Goal: Transaction & Acquisition: Obtain resource

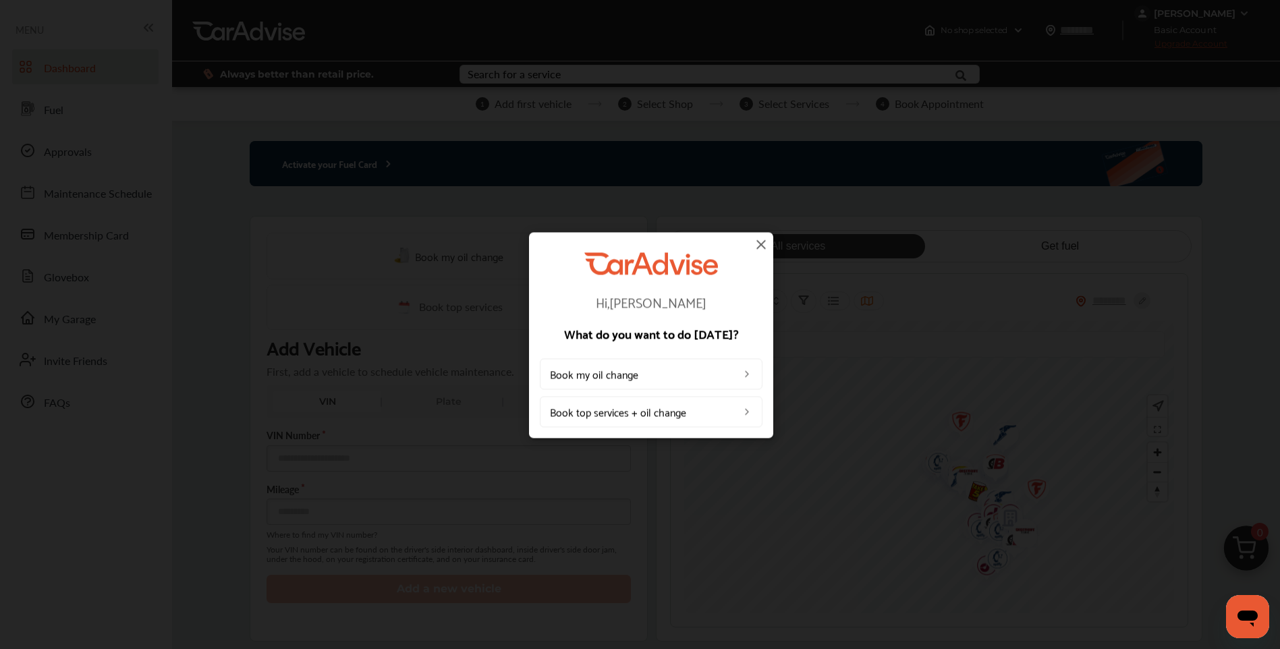
click at [757, 245] on img at bounding box center [761, 244] width 16 height 16
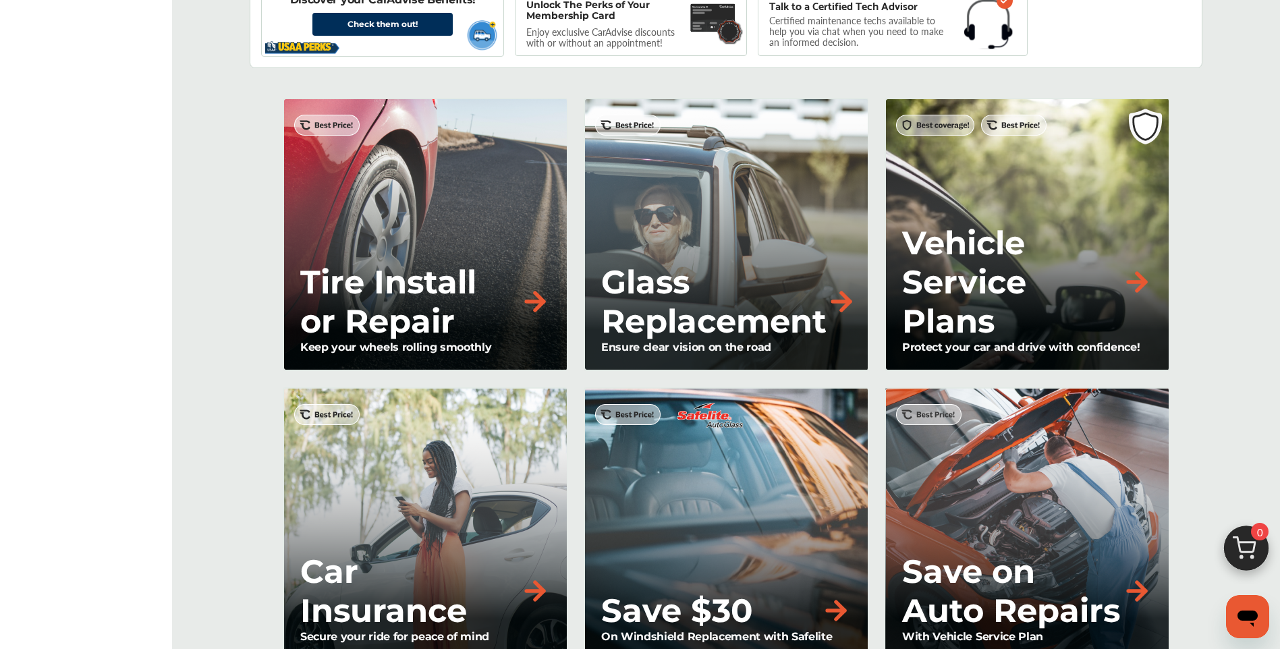
scroll to position [1080, 0]
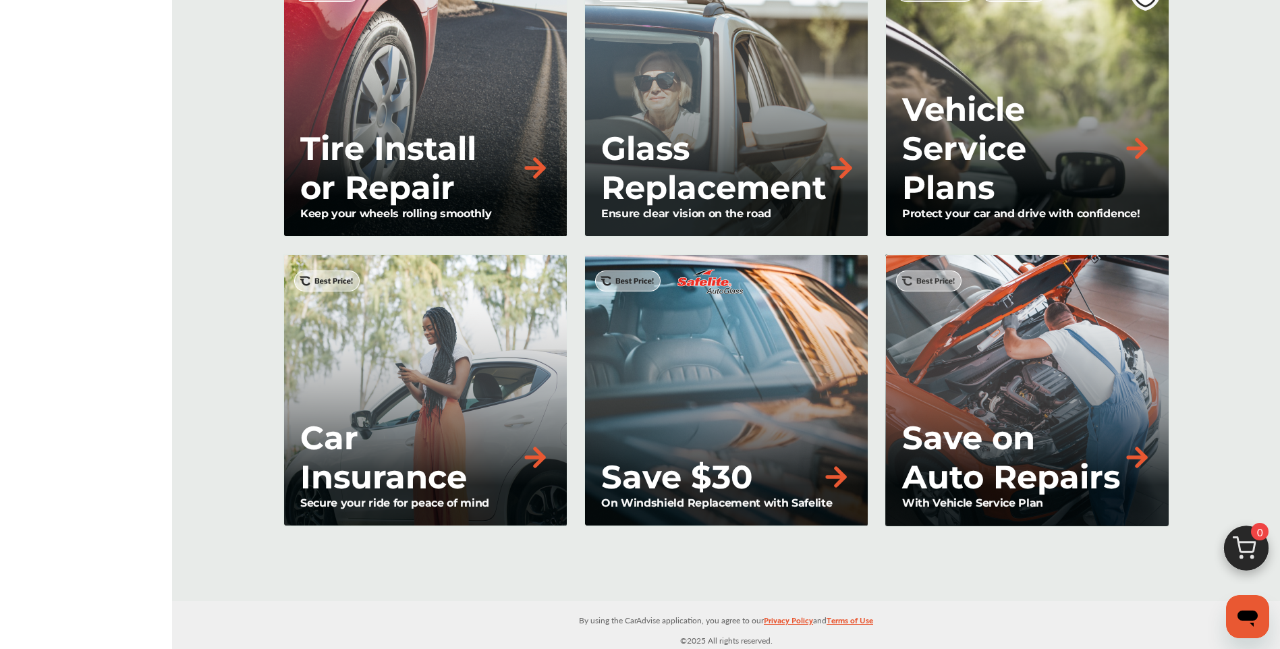
click at [427, 451] on p "Car Insurance" at bounding box center [410, 457] width 220 height 78
click at [536, 458] on img at bounding box center [535, 458] width 30 height 30
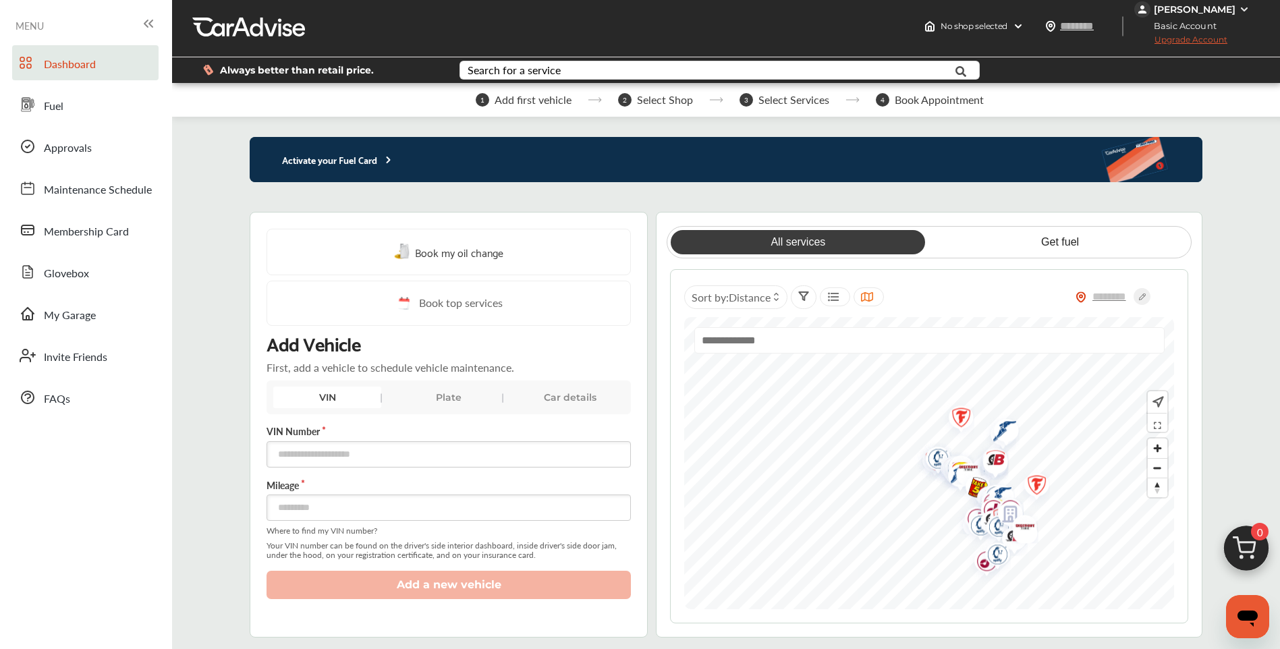
scroll to position [0, 0]
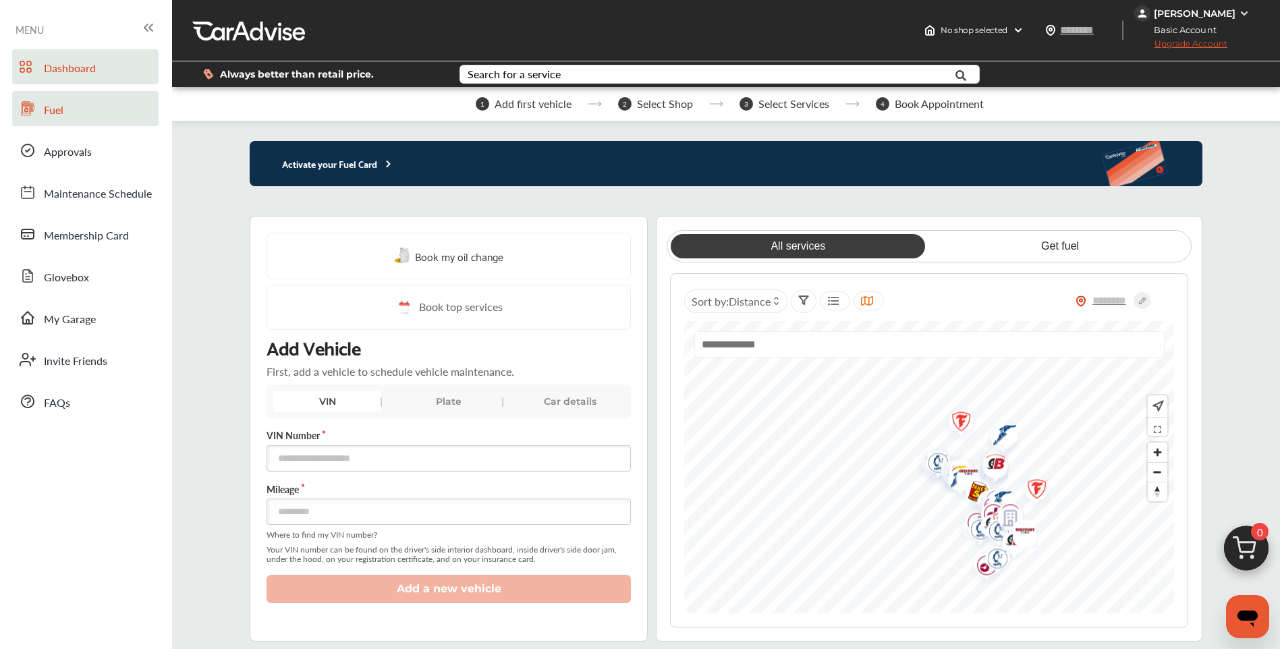
click at [32, 109] on icon at bounding box center [28, 108] width 13 height 13
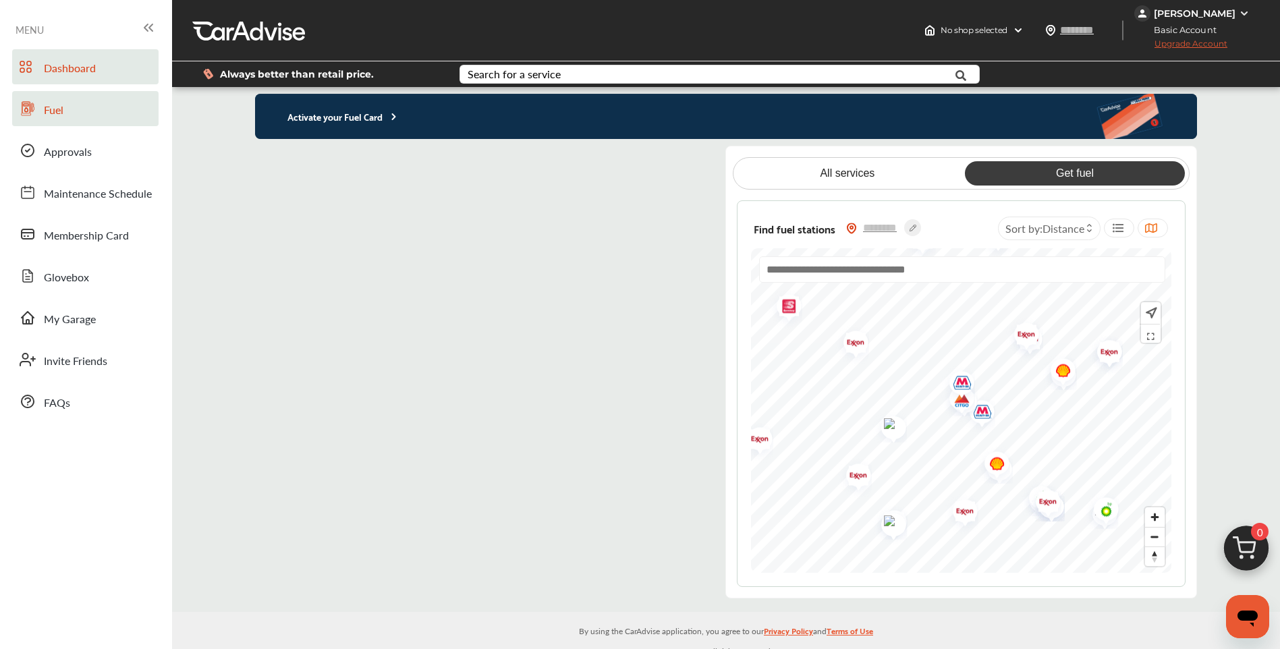
click at [74, 65] on span "Dashboard" at bounding box center [70, 69] width 52 height 18
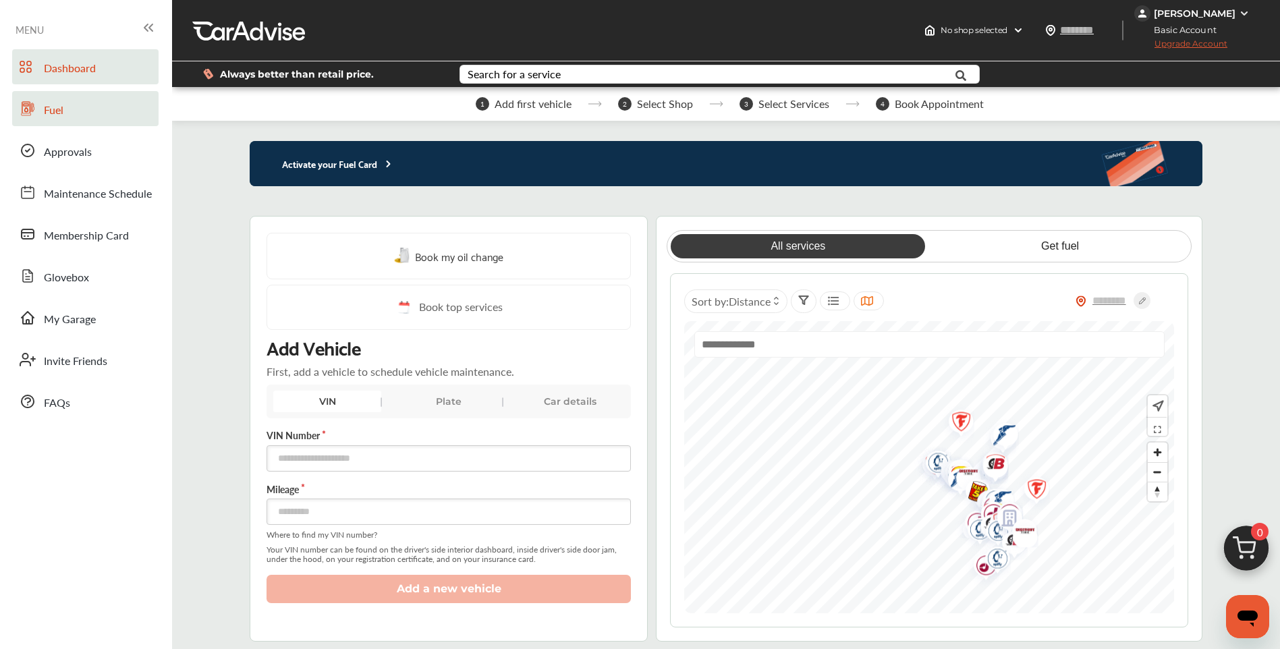
click at [1247, 10] on img at bounding box center [1244, 13] width 11 height 11
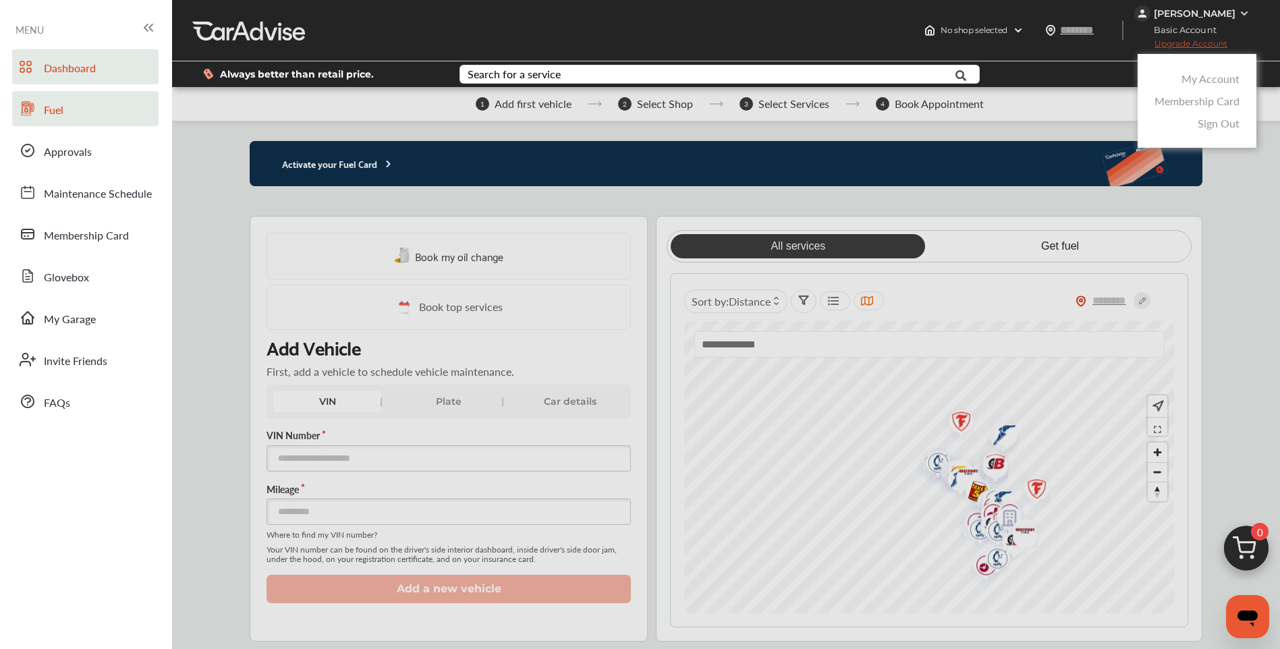
click at [1224, 122] on link "Sign Out" at bounding box center [1219, 123] width 42 height 16
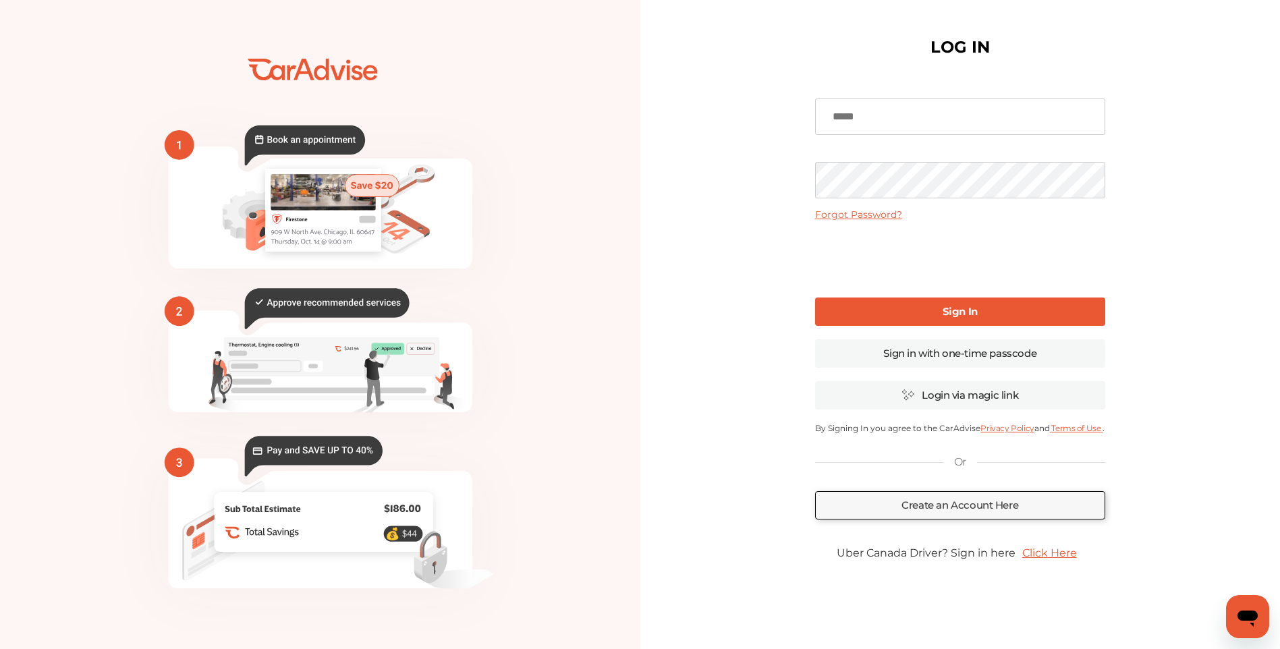
click at [909, 145] on div "Forgot Password? Sign In Sign in with one-time passcode Login via magic link By…" at bounding box center [960, 329] width 290 height 496
click at [914, 130] on input at bounding box center [960, 117] width 290 height 36
type input "**********"
click at [957, 310] on b "Sign In" at bounding box center [960, 311] width 35 height 13
click at [633, 182] on div "💰" at bounding box center [640, 328] width 1280 height 657
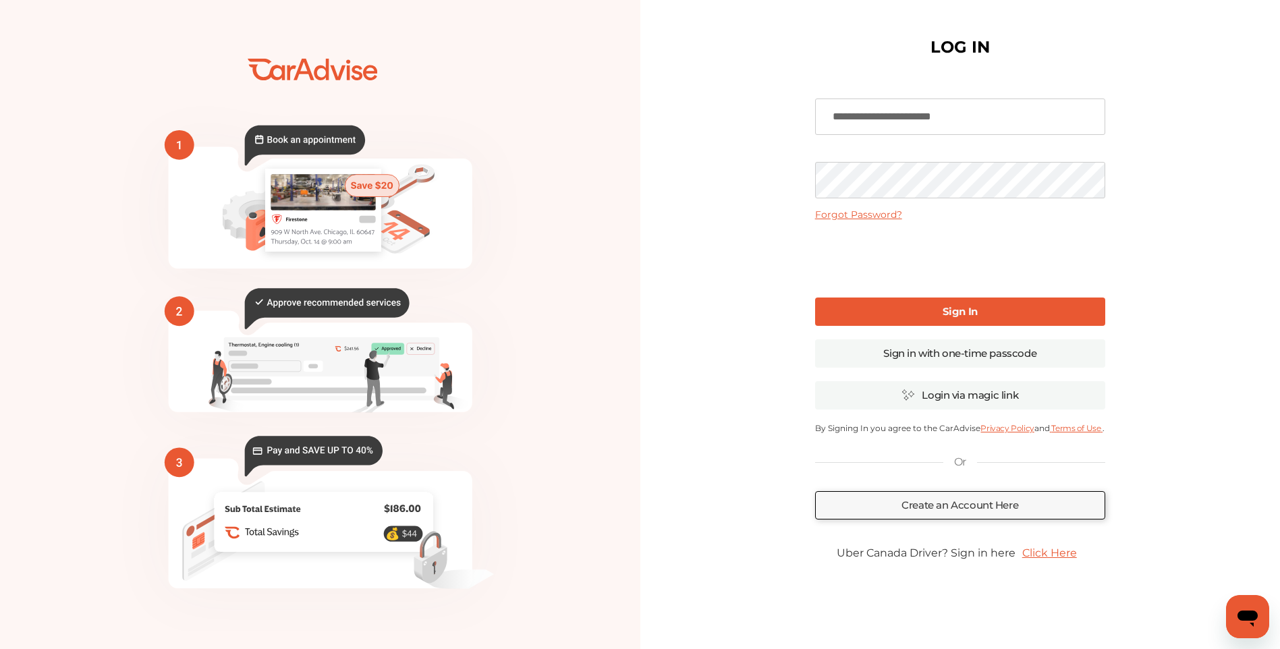
click at [697, 213] on div "**********" at bounding box center [961, 328] width 641 height 657
click at [907, 303] on link "Sign In" at bounding box center [960, 312] width 290 height 28
drag, startPoint x: 907, startPoint y: 303, endPoint x: 823, endPoint y: 221, distance: 117.4
click at [760, 275] on div "**********" at bounding box center [961, 328] width 641 height 657
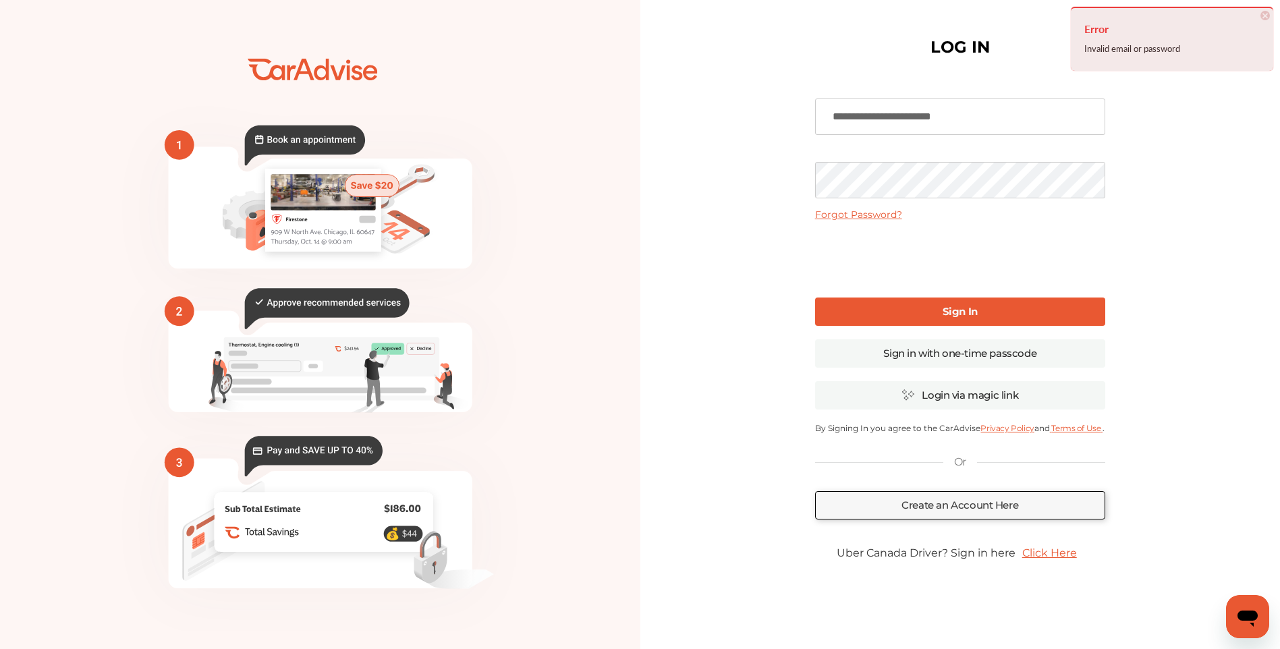
click at [839, 213] on link "Forgot Password?" at bounding box center [858, 215] width 87 height 12
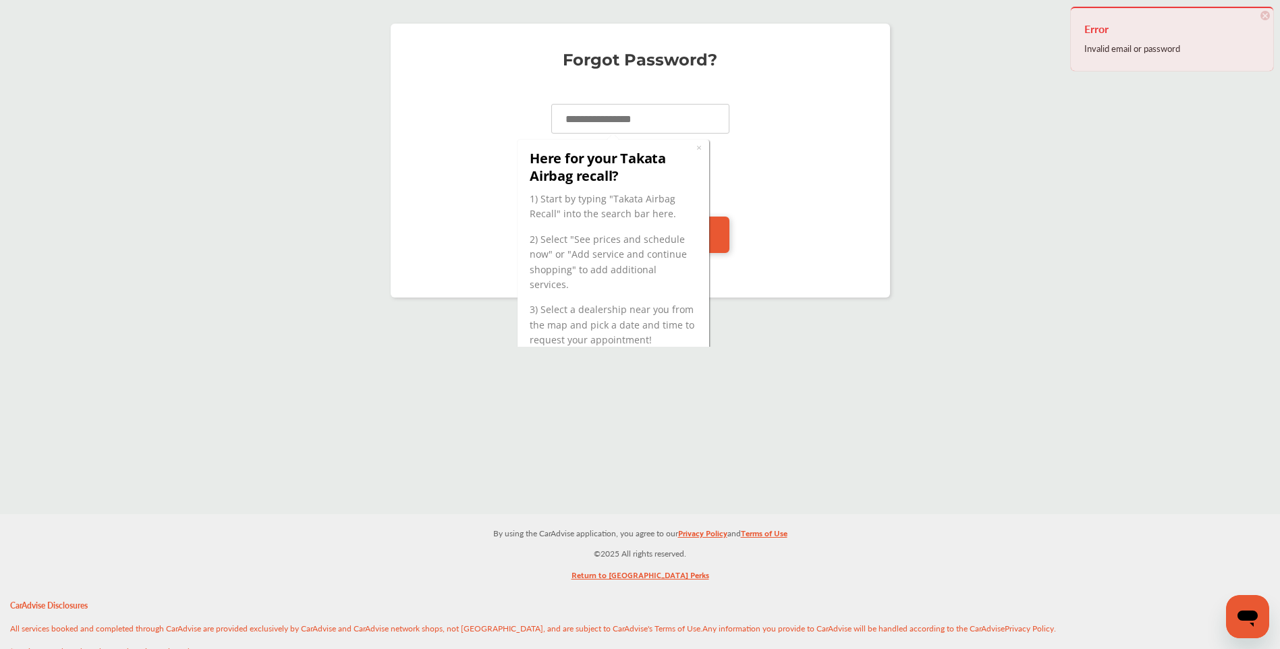
click at [562, 175] on h3 "Here for your Takata Airbag recall?" at bounding box center [612, 166] width 167 height 35
click at [647, 120] on input at bounding box center [640, 119] width 178 height 30
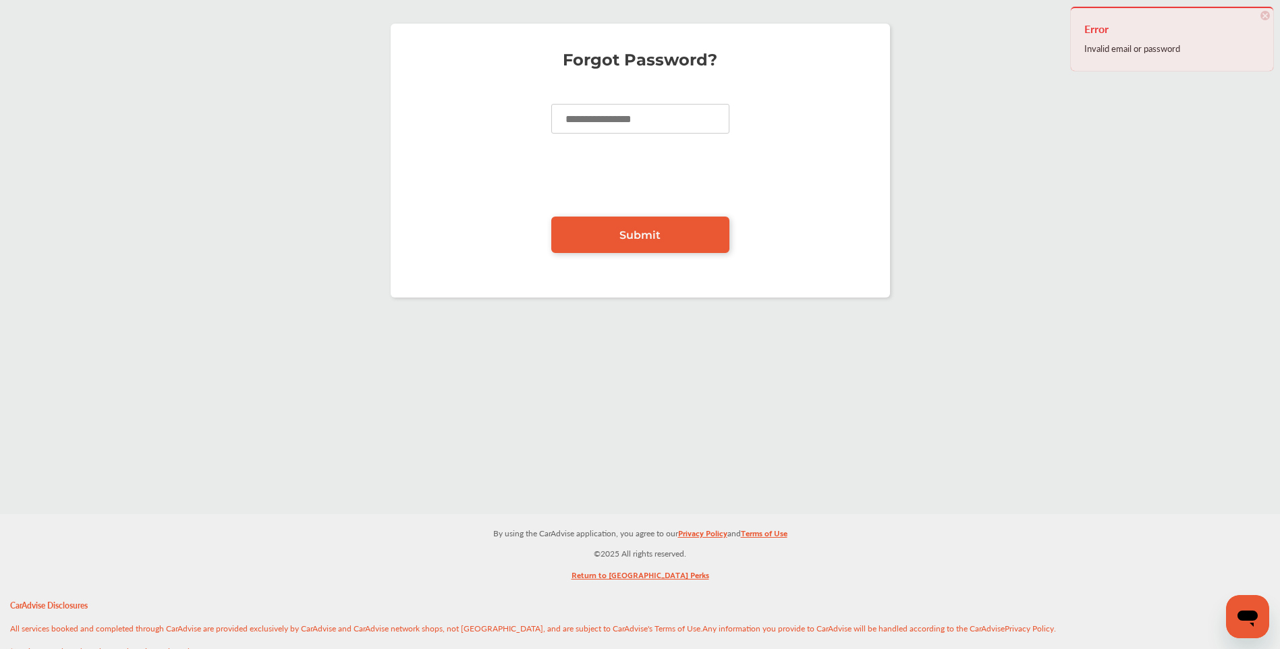
type input "**********"
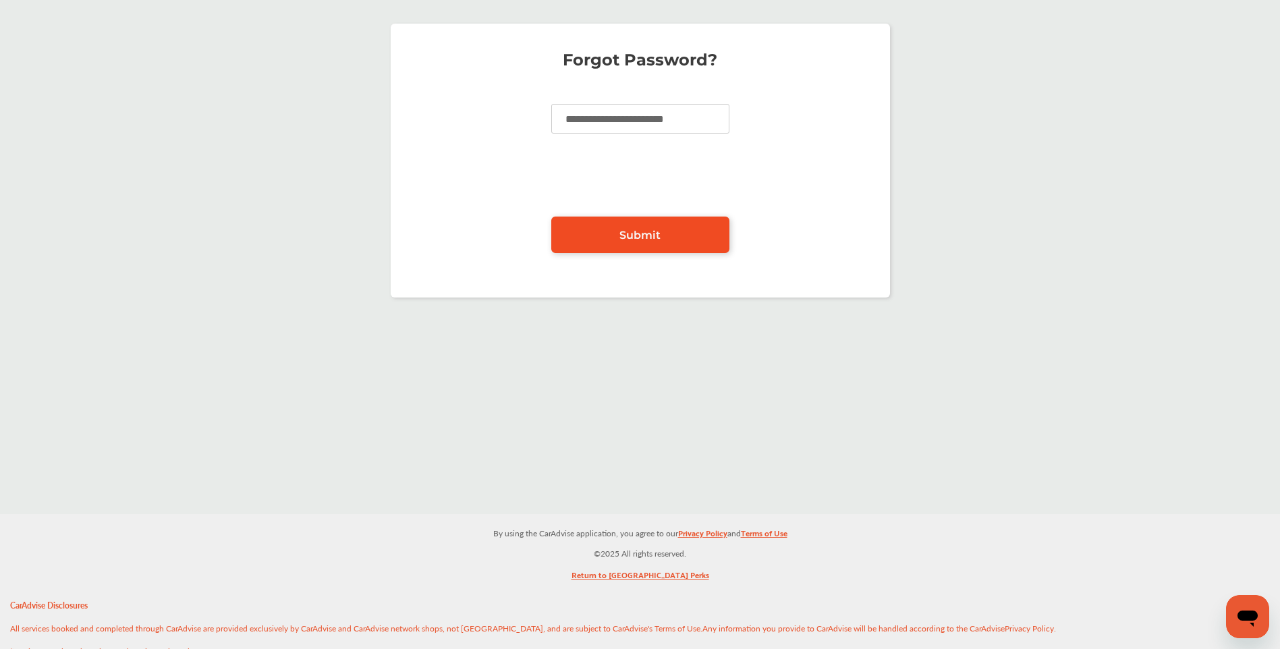
click at [632, 236] on span "Submit" at bounding box center [640, 235] width 41 height 13
click at [629, 229] on span "Submit" at bounding box center [640, 235] width 41 height 13
click at [623, 237] on span "Submit" at bounding box center [640, 235] width 41 height 13
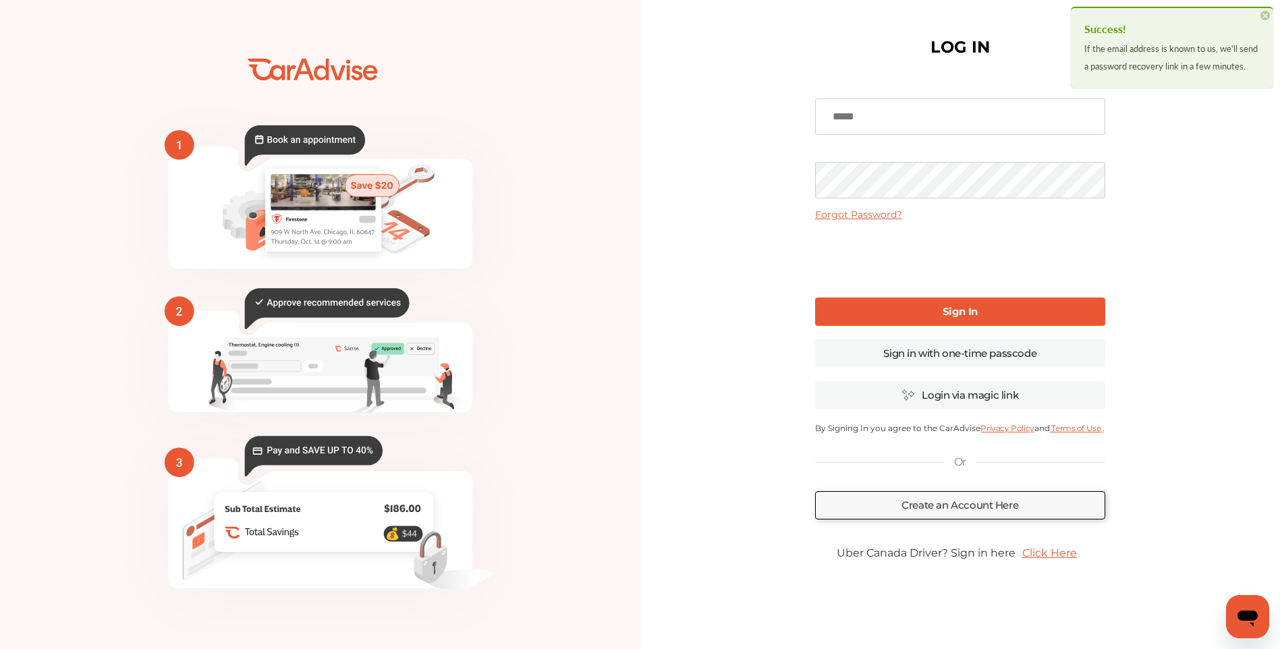
click at [887, 126] on input at bounding box center [960, 117] width 290 height 36
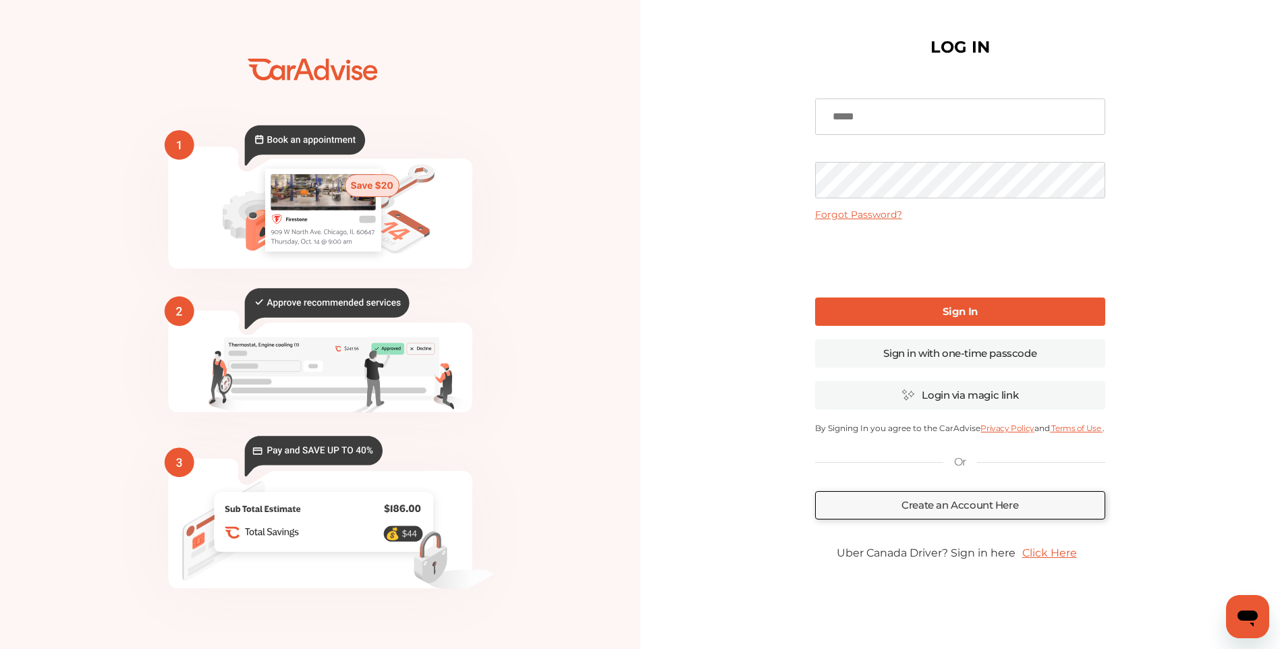
type input "**********"
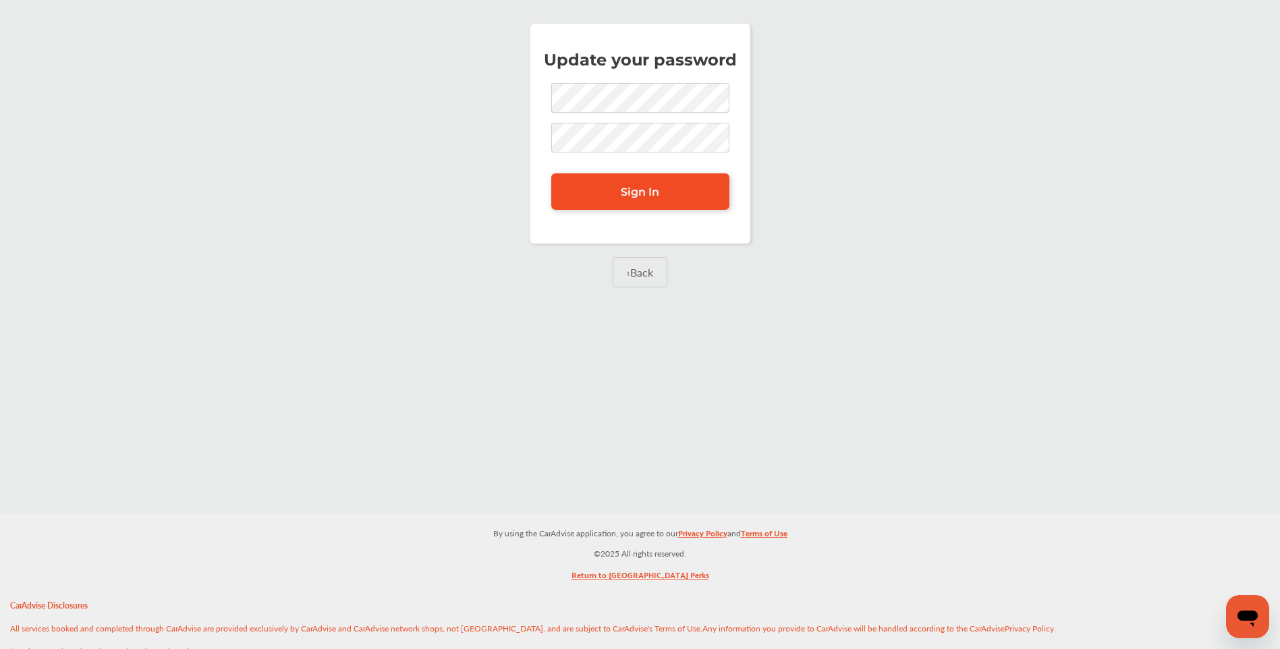
click at [639, 200] on link "Sign In" at bounding box center [640, 191] width 178 height 36
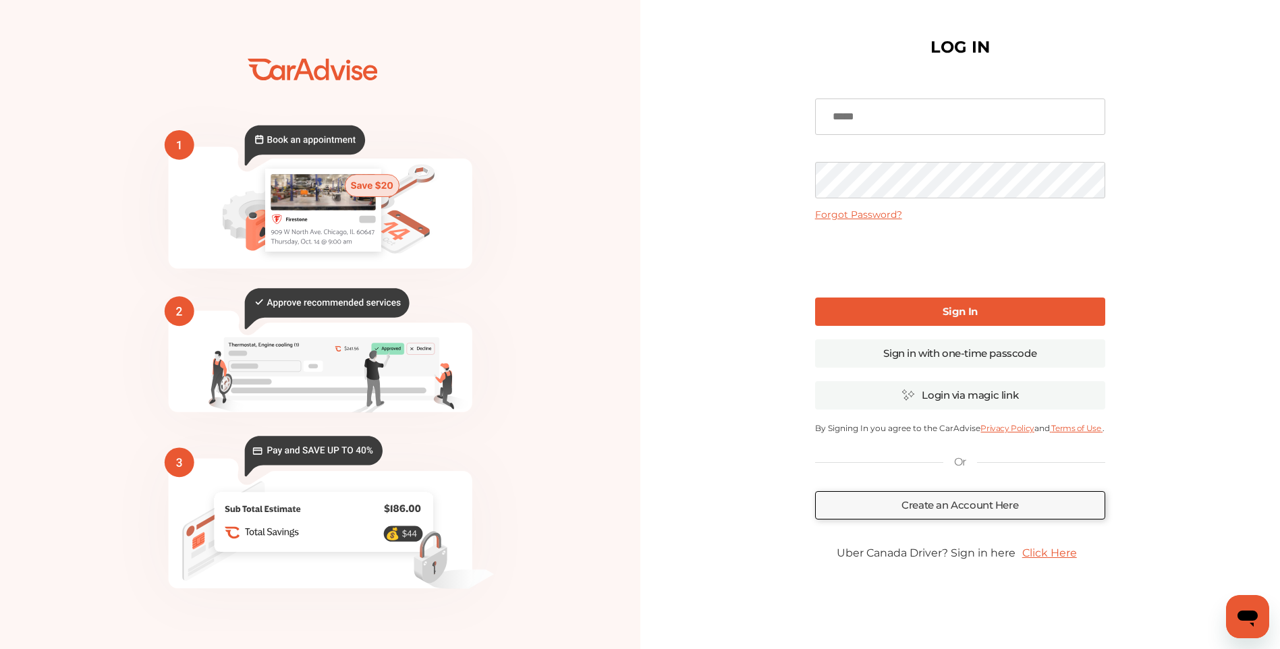
click at [969, 119] on input at bounding box center [960, 117] width 290 height 36
type input "**********"
click at [938, 305] on link "Sign In" at bounding box center [960, 312] width 290 height 28
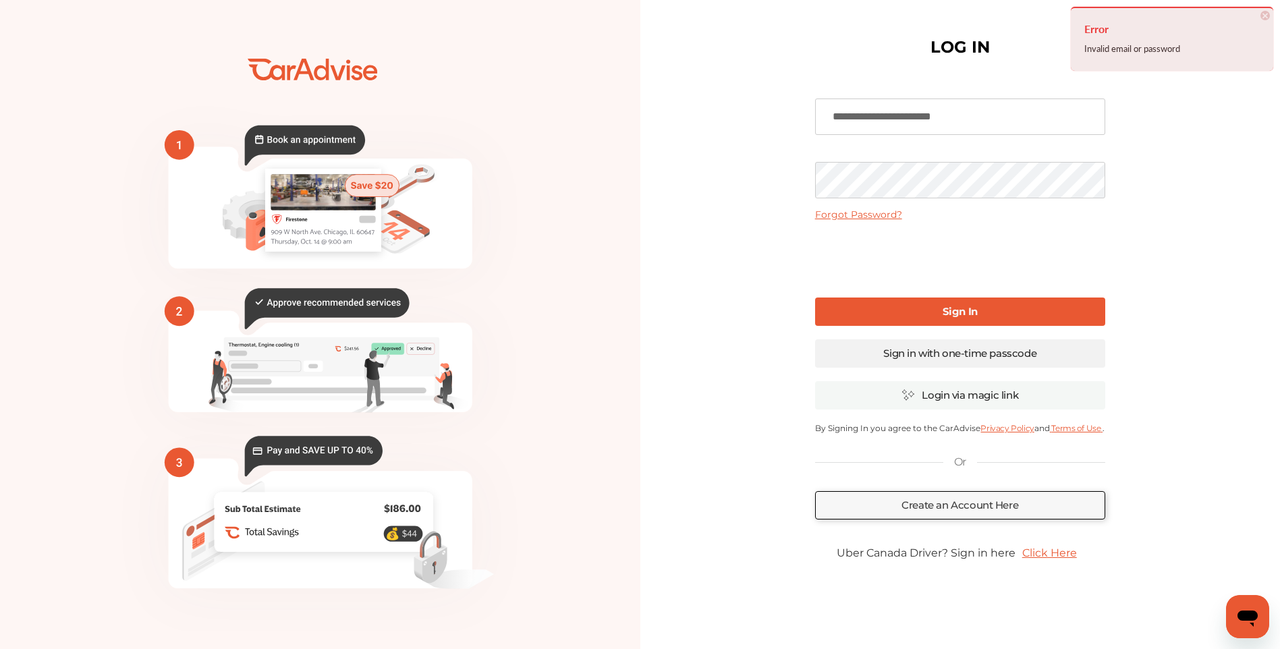
click at [950, 362] on link "Sign in with one-time passcode" at bounding box center [960, 354] width 290 height 28
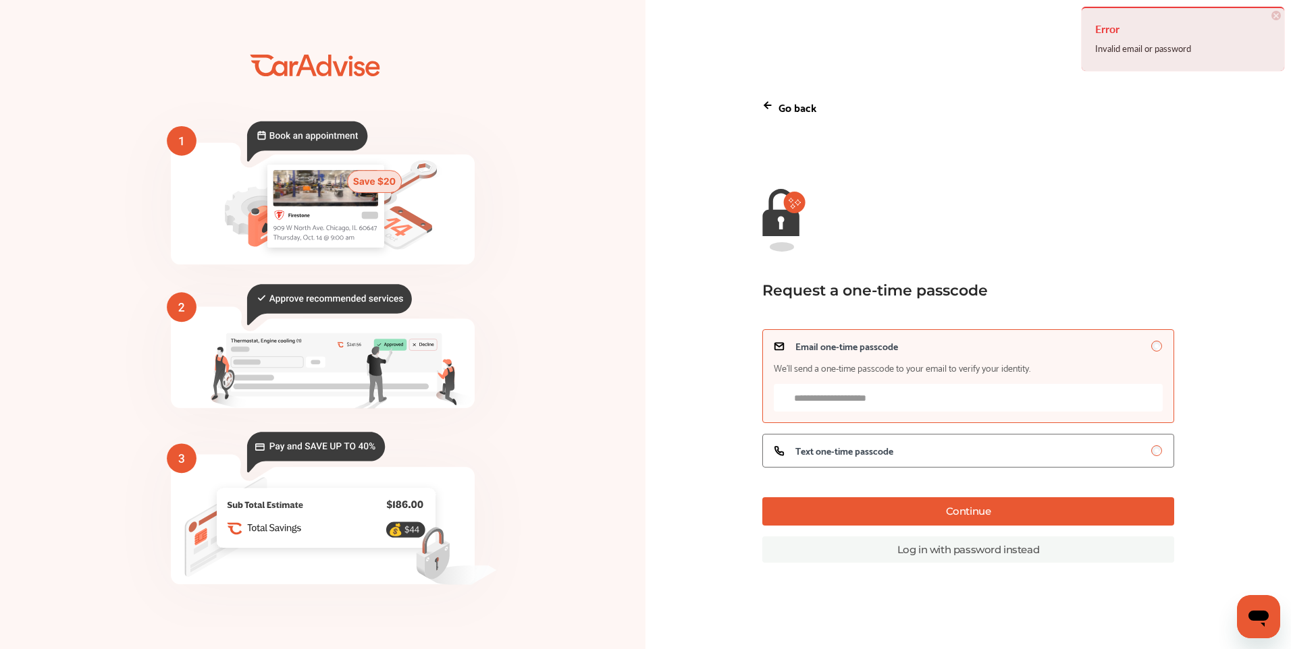
click at [915, 406] on input "Email one-time passcode We’ll send a one-time passcode to your email to verify …" at bounding box center [968, 398] width 389 height 28
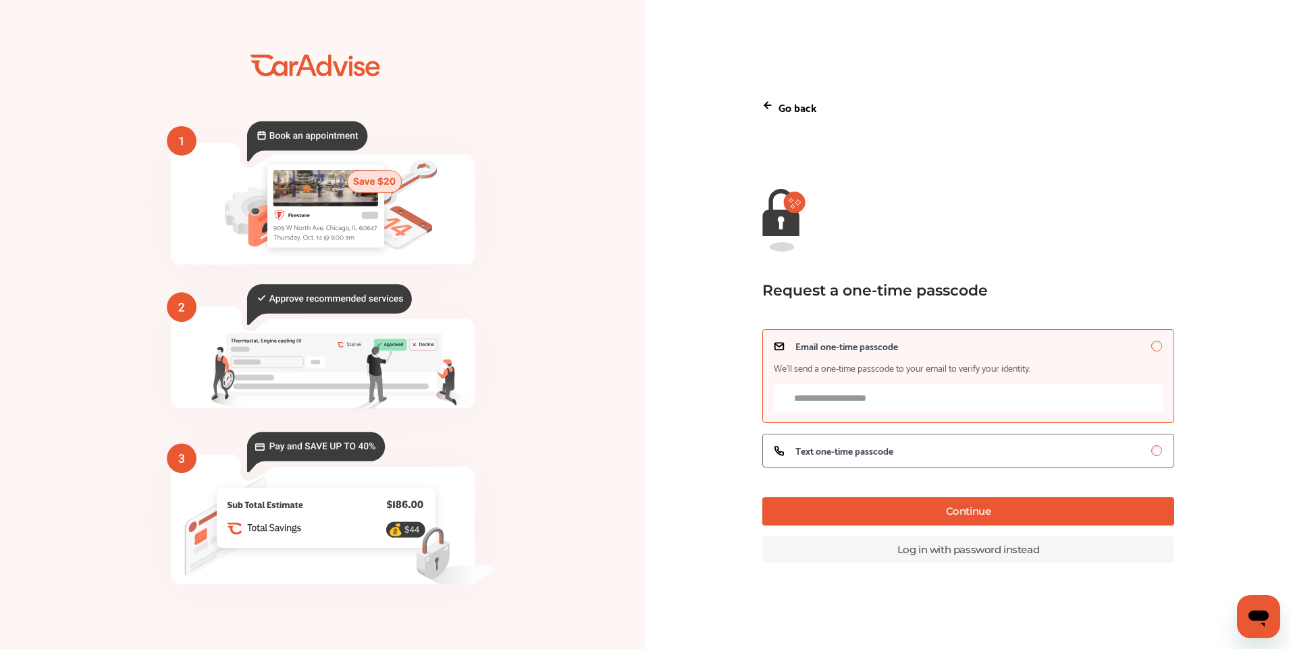
click at [913, 402] on input "Email one-time passcode We’ll send a one-time passcode to your email to verify …" at bounding box center [968, 398] width 389 height 28
type input "**********"
click at [963, 512] on button "Continue" at bounding box center [968, 511] width 412 height 28
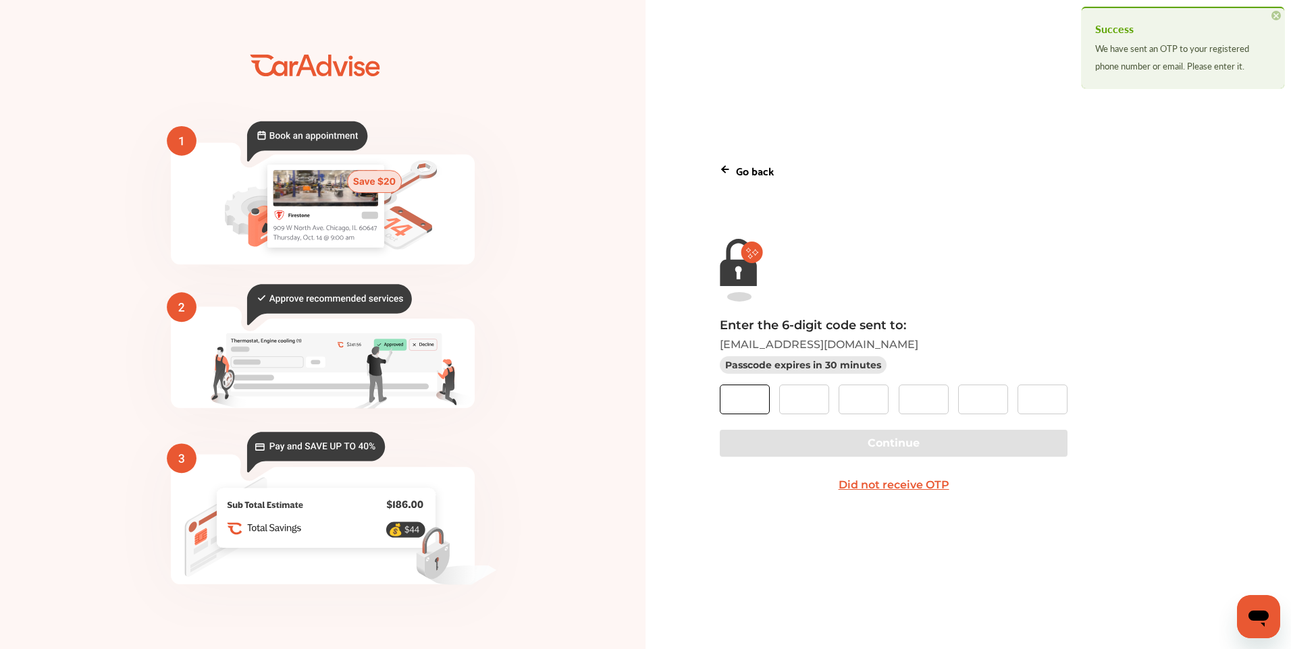
click at [749, 391] on input "text" at bounding box center [745, 400] width 50 height 30
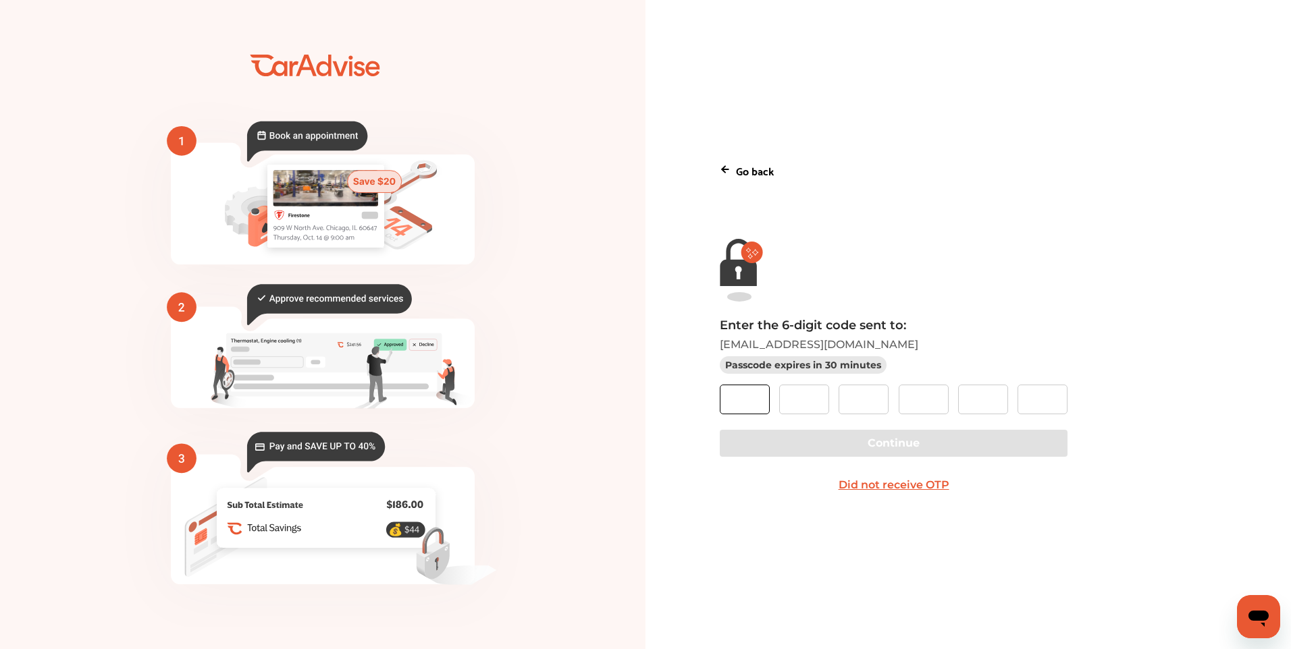
type input "*"
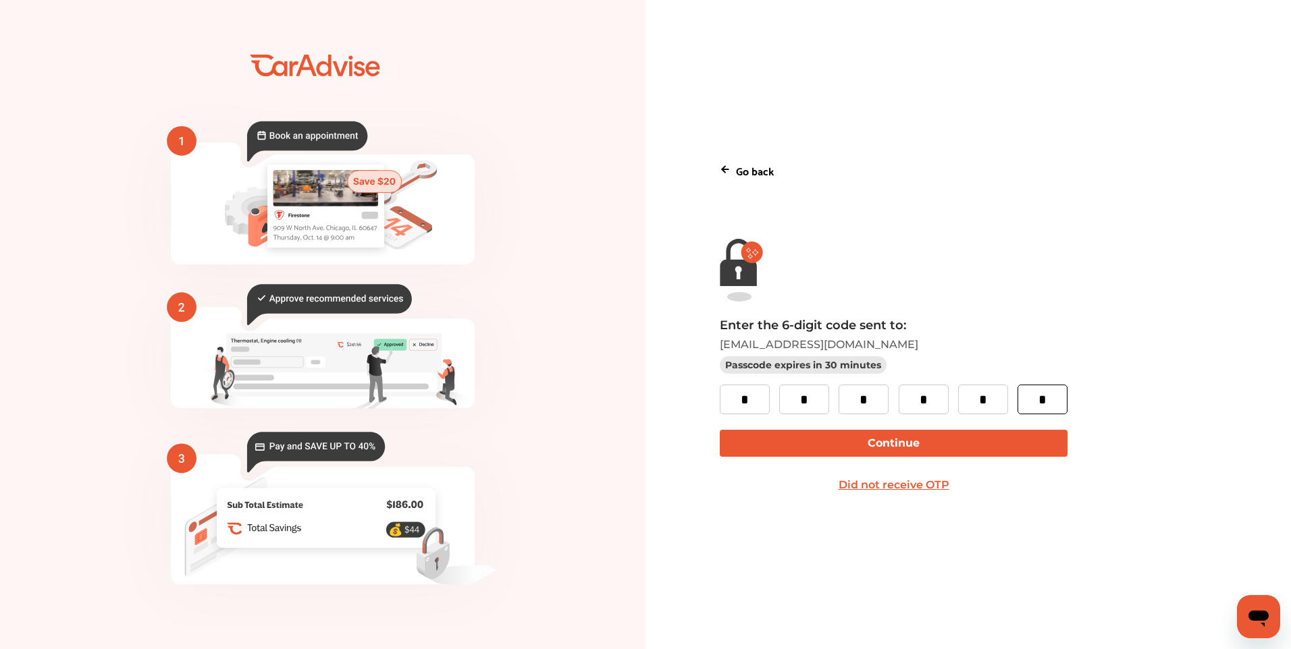
type input "*"
click at [816, 450] on button "Continue" at bounding box center [894, 443] width 348 height 27
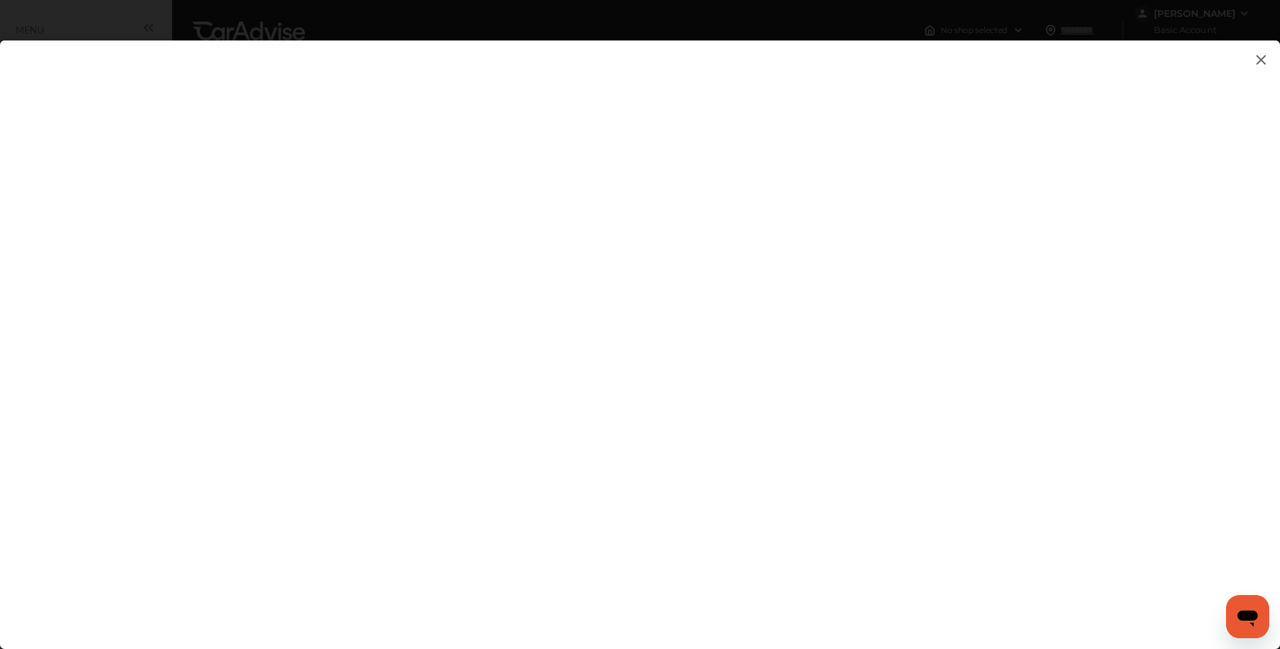
type textarea "******"
click at [896, 504] on flutter-view "******" at bounding box center [640, 331] width 1280 height 582
click at [904, 501] on flutter-view at bounding box center [640, 331] width 1280 height 582
type input "****"
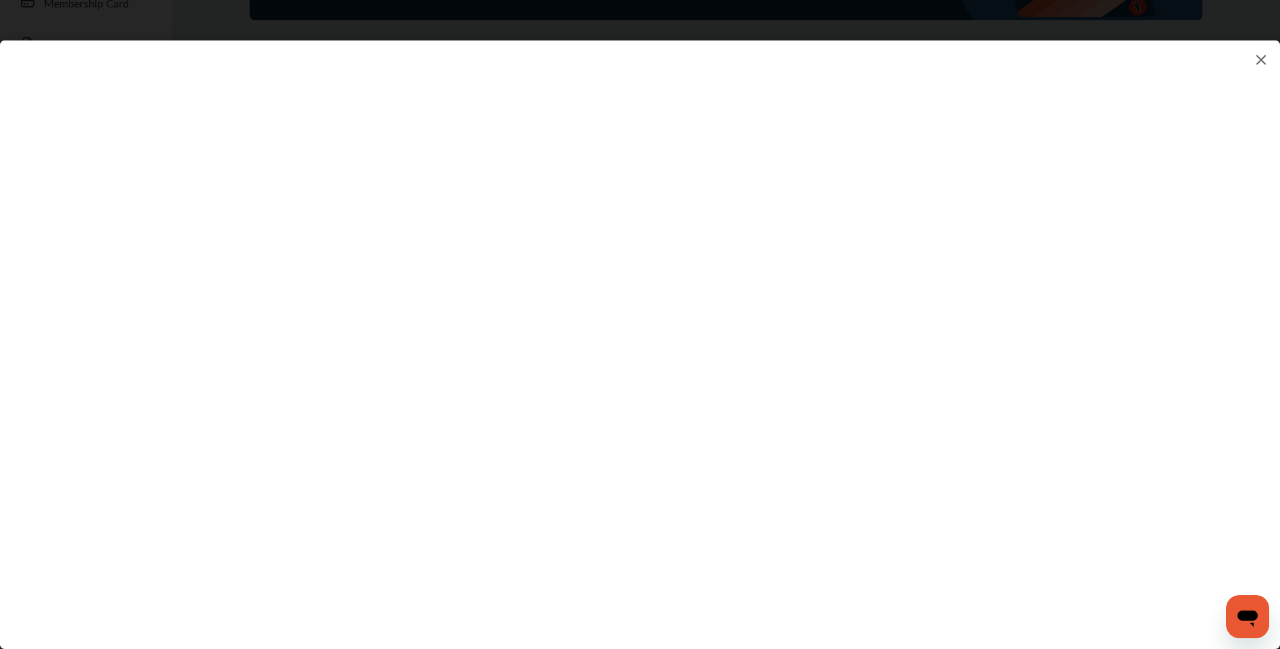
scroll to position [270, 0]
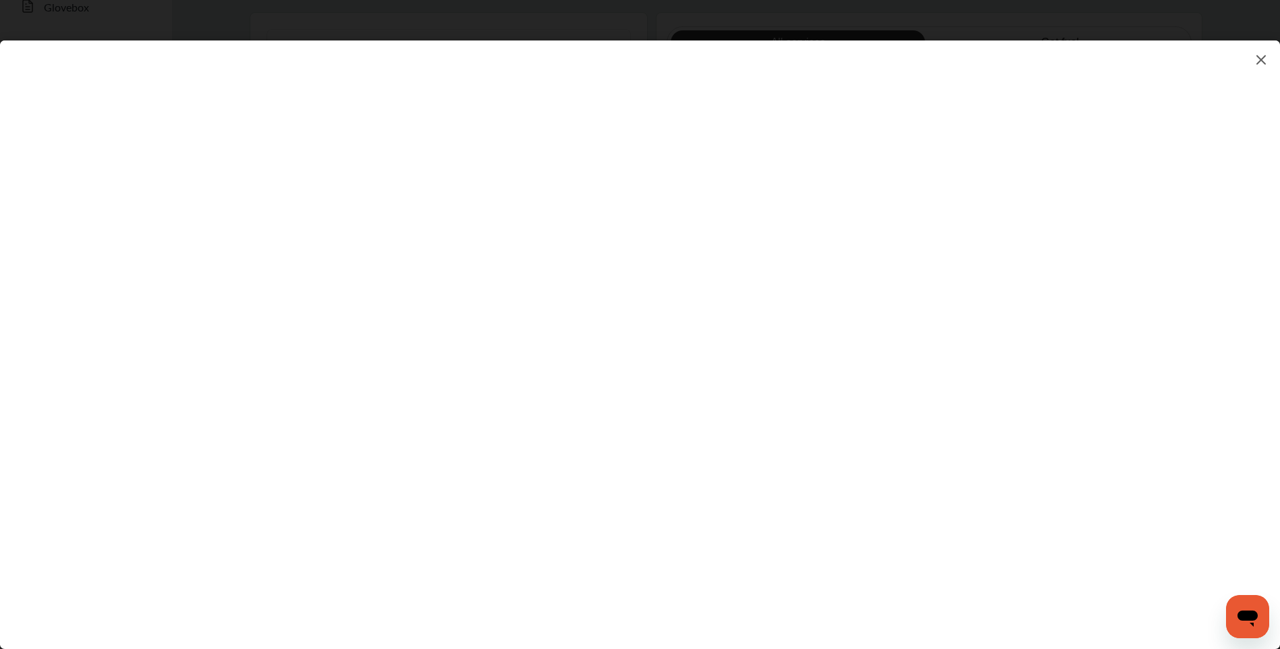
click at [1060, 483] on flutter-view at bounding box center [640, 331] width 1280 height 582
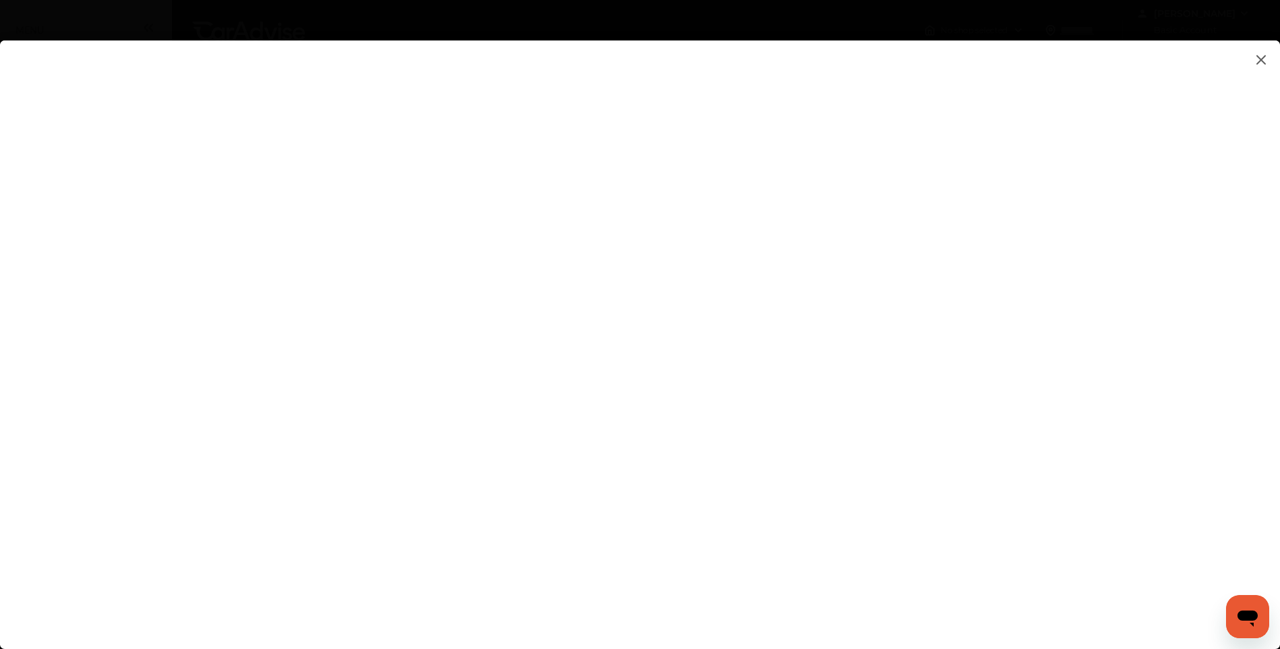
click at [1228, 396] on flutter-view at bounding box center [640, 331] width 1280 height 582
click at [651, 459] on flutter-view at bounding box center [640, 331] width 1280 height 582
click at [867, 244] on flutter-view at bounding box center [640, 331] width 1280 height 582
click at [877, 231] on input at bounding box center [905, 228] width 281 height 18
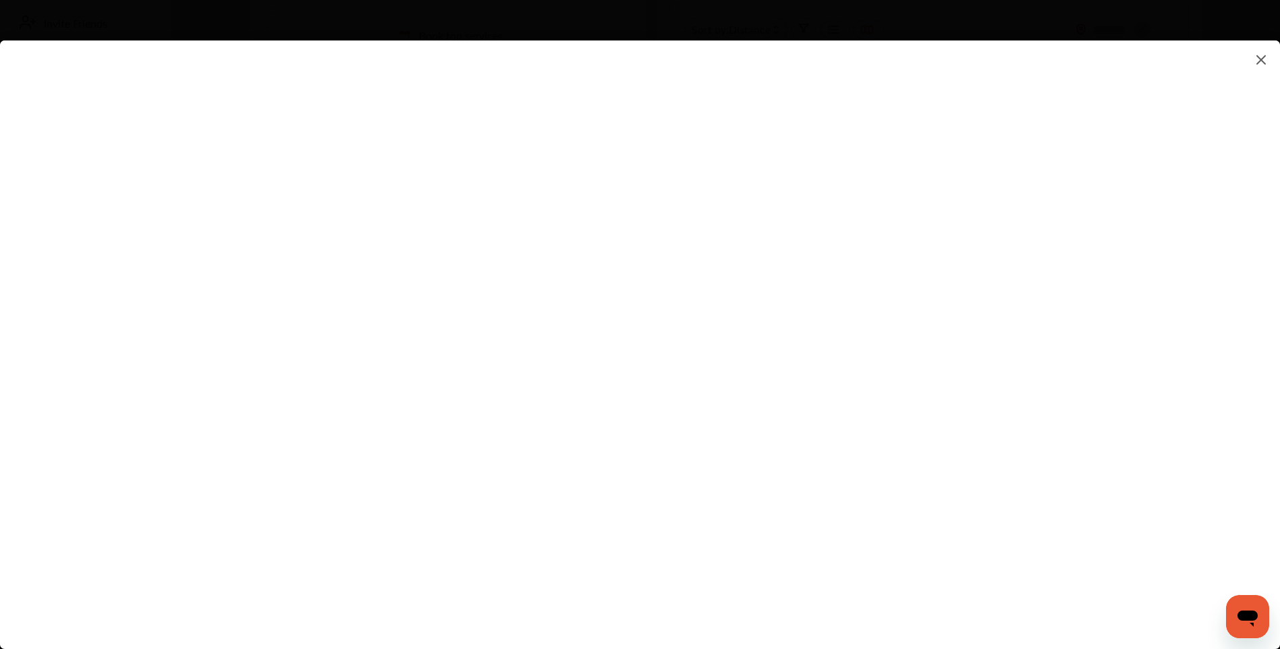
type input "*********"
click at [949, 374] on flutter-view at bounding box center [640, 331] width 1280 height 582
click at [749, 538] on flutter-view at bounding box center [640, 331] width 1280 height 582
click at [810, 566] on flutter-view at bounding box center [640, 331] width 1280 height 582
click at [1060, 324] on flutter-view at bounding box center [640, 331] width 1280 height 582
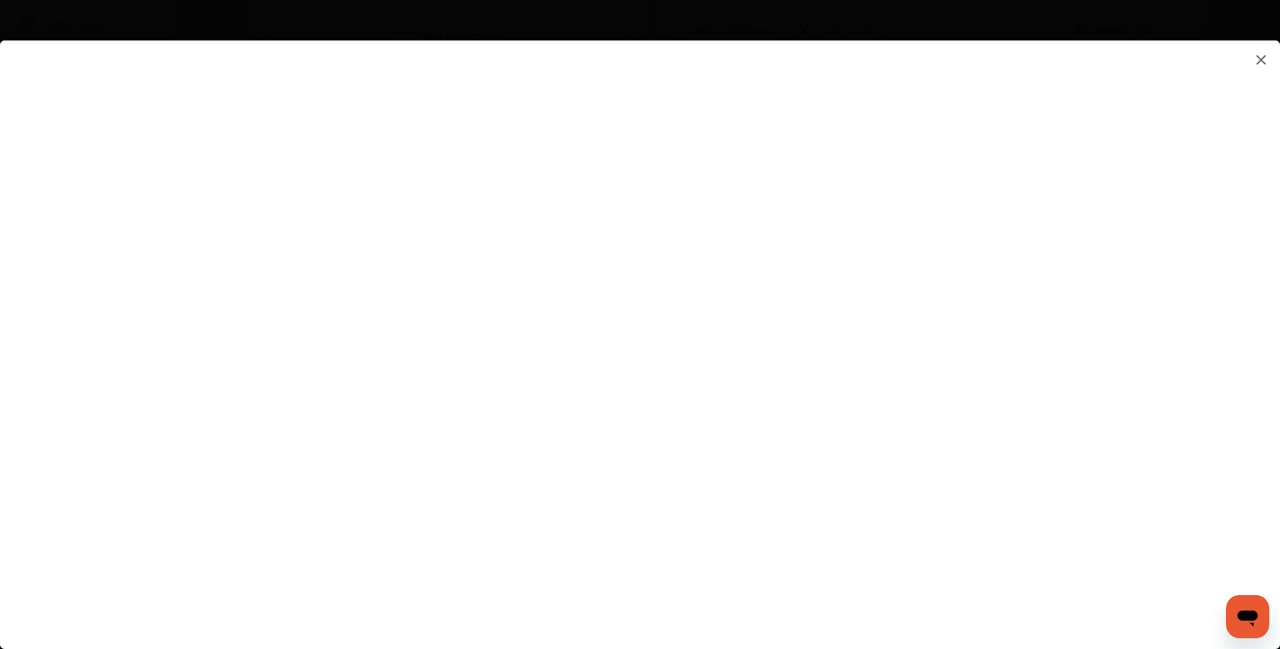
click at [1058, 403] on flutter-view at bounding box center [640, 331] width 1280 height 582
click at [691, 408] on flutter-view at bounding box center [640, 331] width 1280 height 582
click at [710, 408] on flutter-view at bounding box center [640, 331] width 1280 height 582
click at [789, 404] on flutter-view at bounding box center [640, 331] width 1280 height 582
click at [789, 404] on input "*********" at bounding box center [892, 404] width 254 height 18
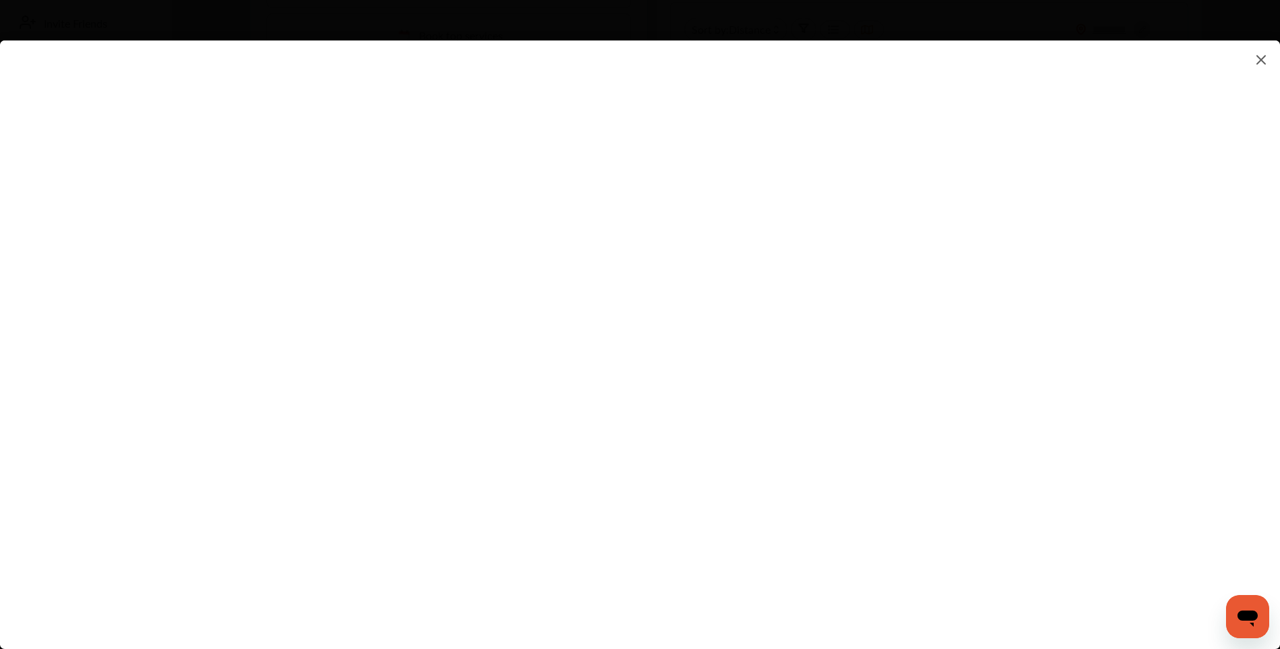
click at [1034, 405] on flutter-view "*********" at bounding box center [640, 331] width 1280 height 582
click at [851, 404] on input at bounding box center [905, 404] width 281 height 18
type input "**********"
click at [882, 603] on flutter-view "**********" at bounding box center [640, 331] width 1280 height 582
click at [882, 603] on flutter-view at bounding box center [640, 331] width 1280 height 582
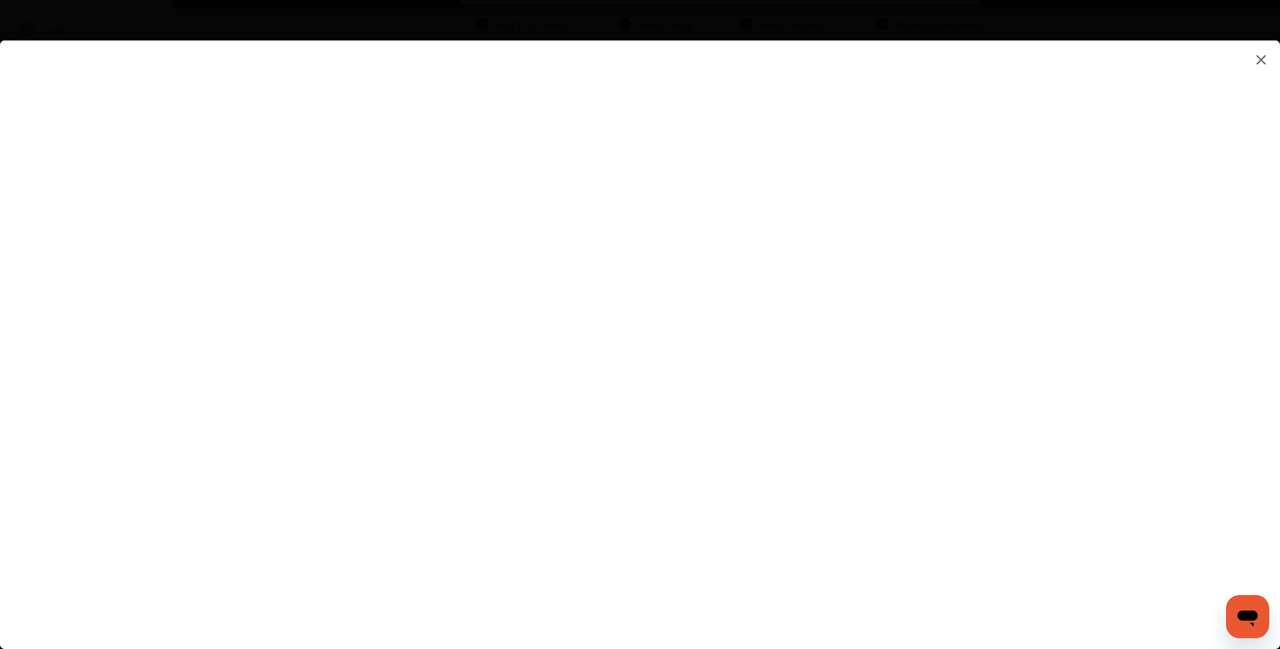
scroll to position [67, 0]
click at [877, 318] on flutter-view at bounding box center [640, 331] width 1280 height 582
click at [905, 253] on flutter-view at bounding box center [640, 331] width 1280 height 582
click at [829, 421] on flutter-view at bounding box center [640, 331] width 1280 height 582
type input "**********"
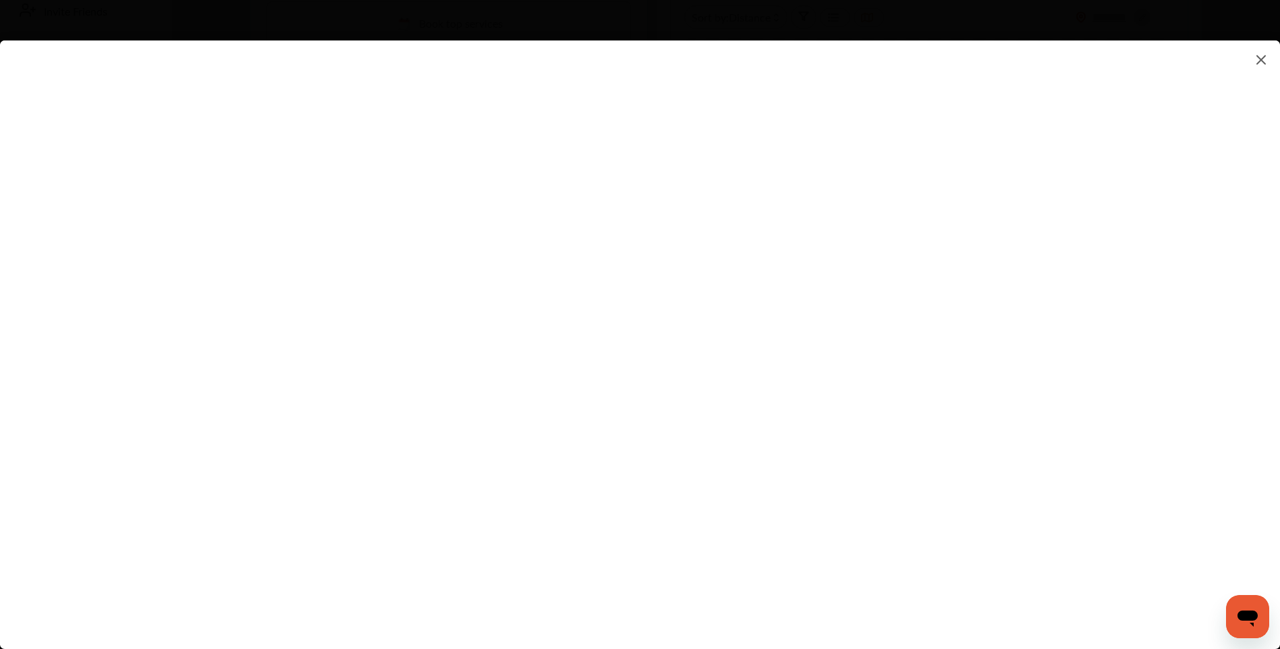
scroll to position [202, 0]
click at [1066, 255] on flutter-view at bounding box center [640, 331] width 1280 height 582
click at [950, 581] on flutter-view at bounding box center [640, 331] width 1280 height 582
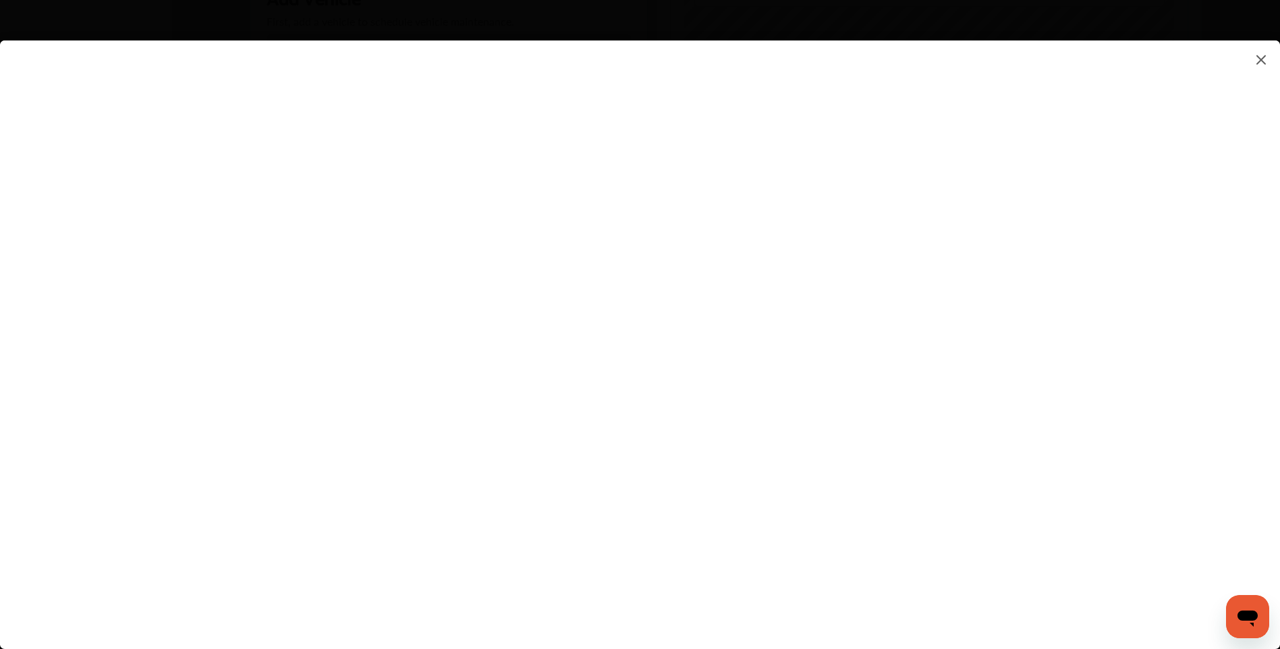
scroll to position [405, 0]
click at [241, 304] on flutter-view at bounding box center [640, 331] width 1280 height 582
click at [1258, 65] on img at bounding box center [1261, 59] width 16 height 17
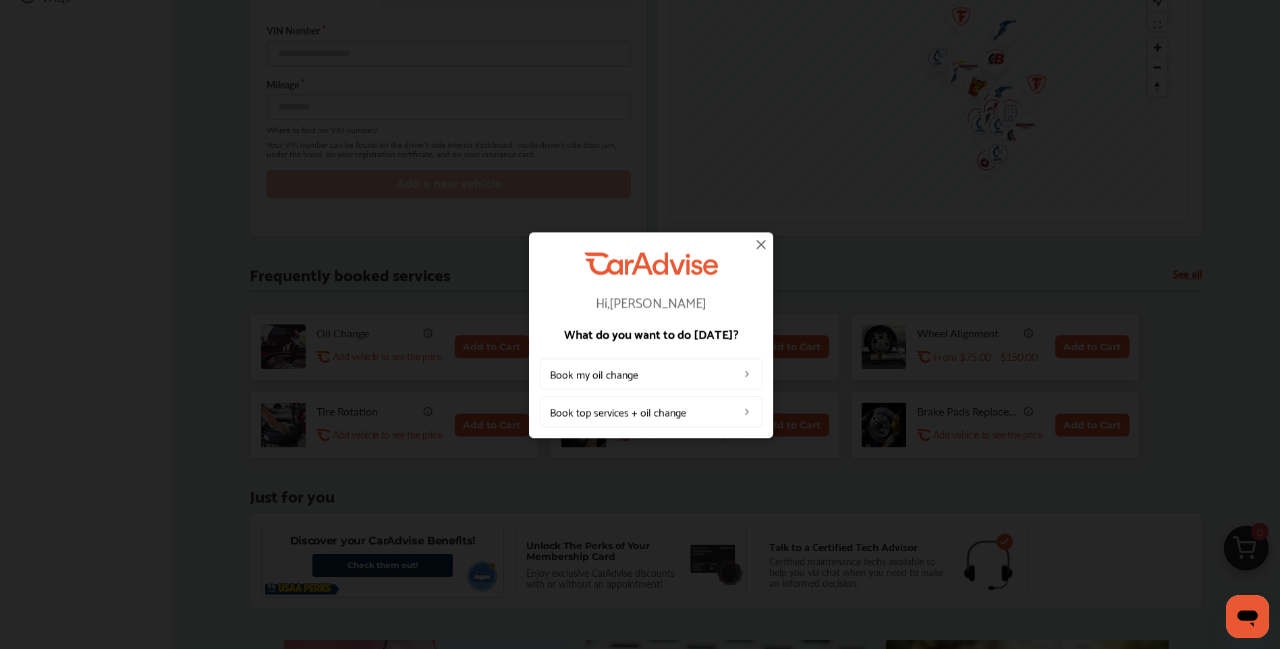
click at [761, 244] on img at bounding box center [761, 244] width 16 height 16
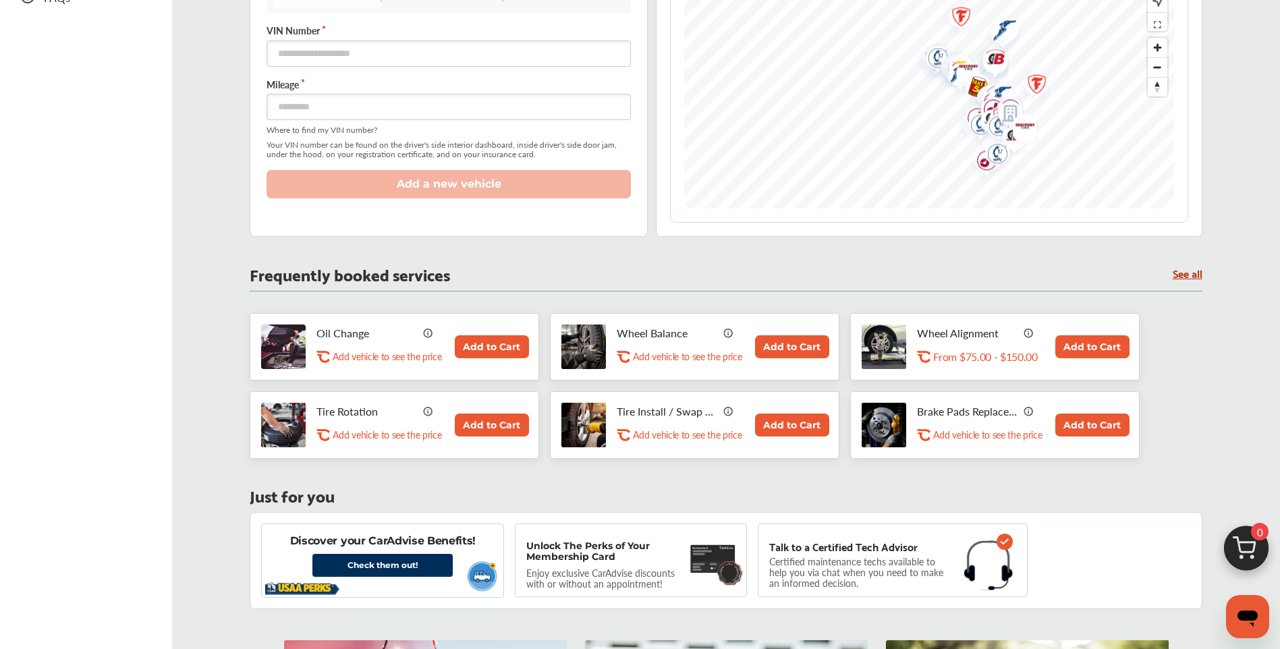
scroll to position [0, 0]
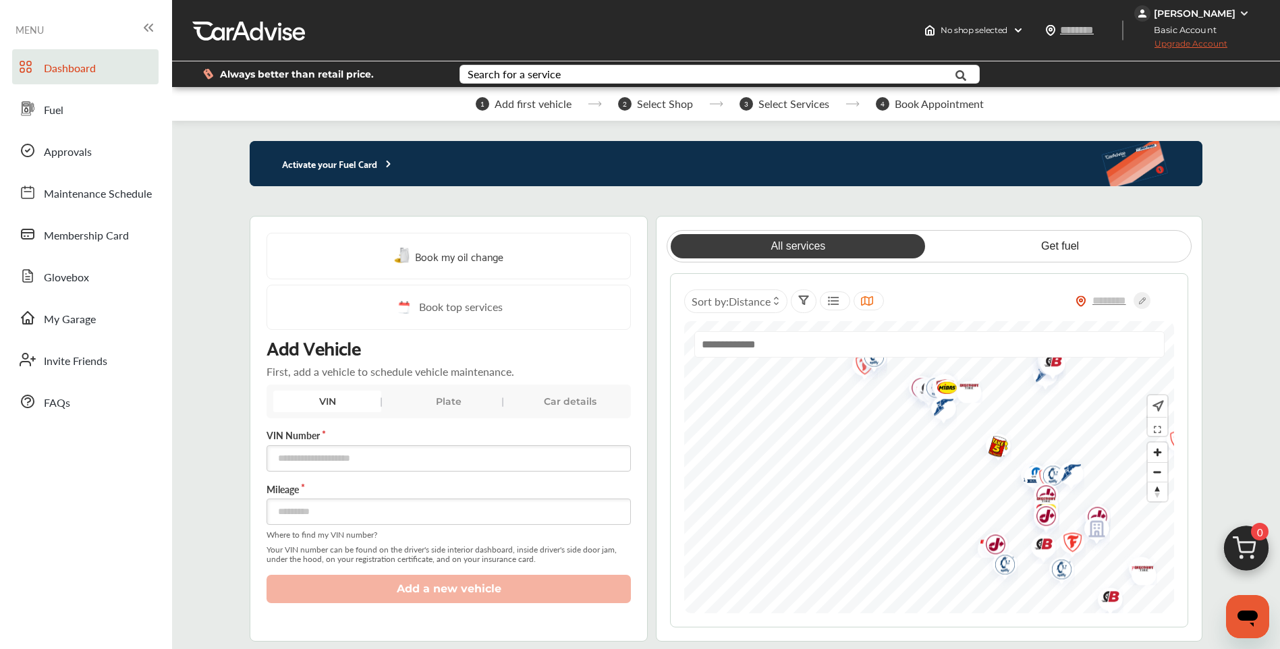
click at [938, 350] on div at bounding box center [928, 467] width 489 height 292
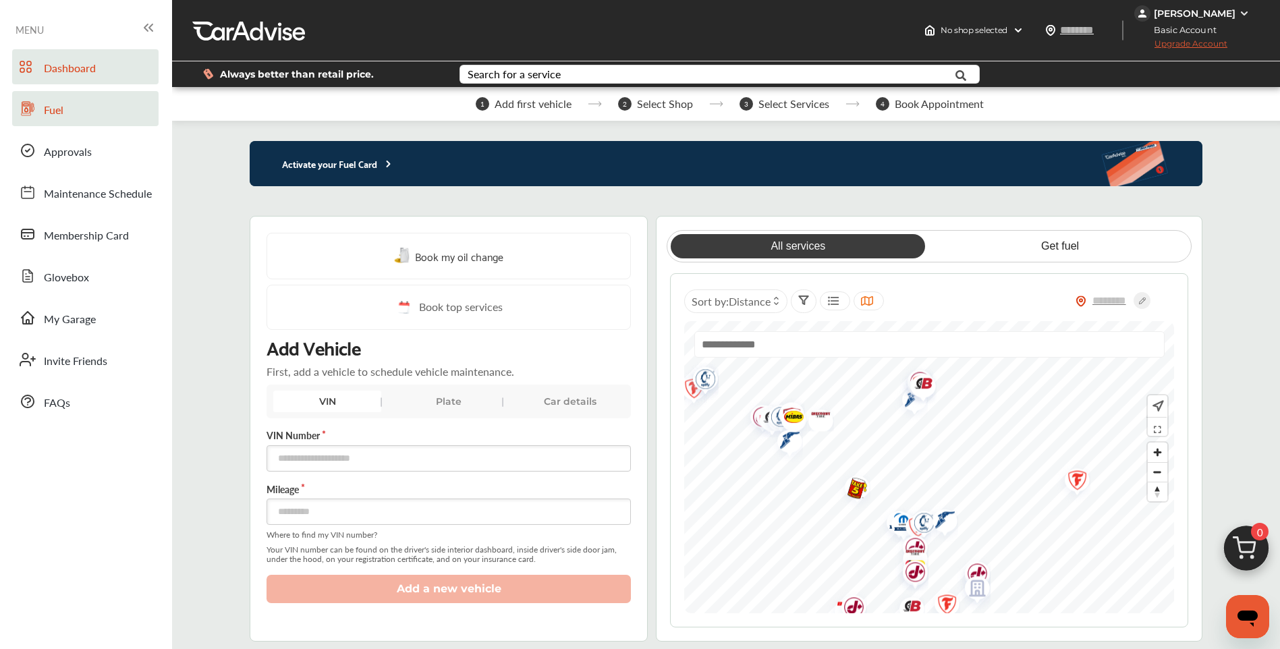
click at [61, 111] on span "Fuel" at bounding box center [54, 111] width 20 height 18
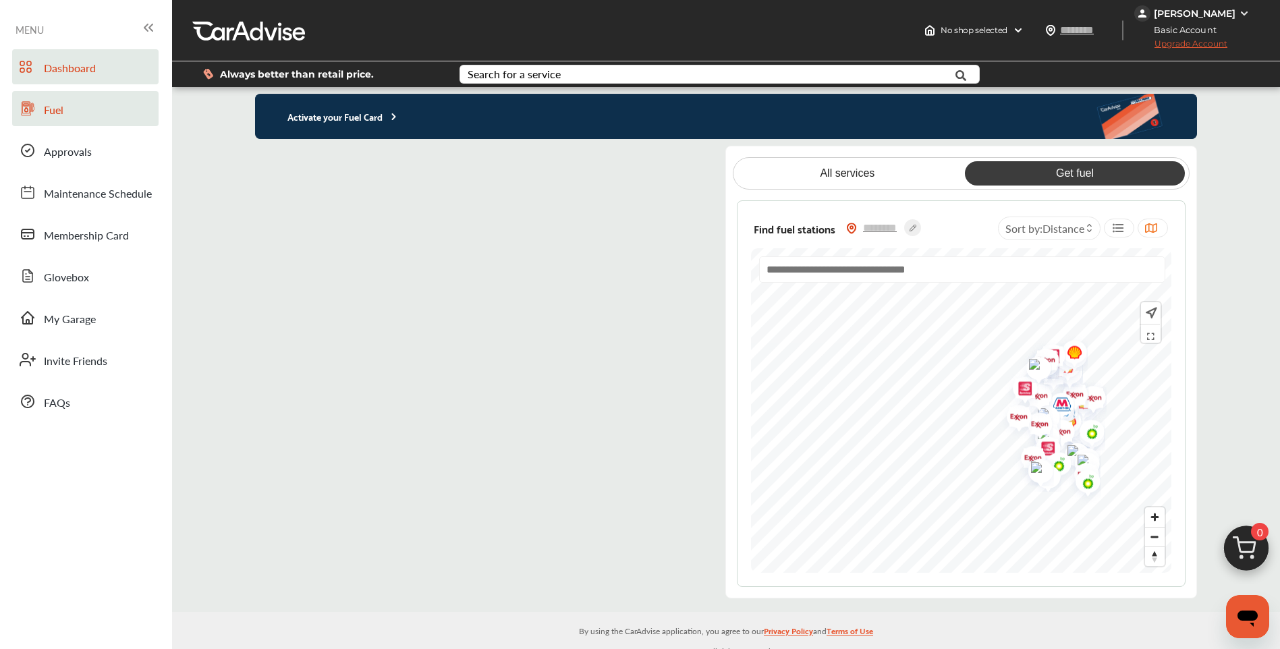
click at [70, 70] on span "Dashboard" at bounding box center [70, 69] width 52 height 18
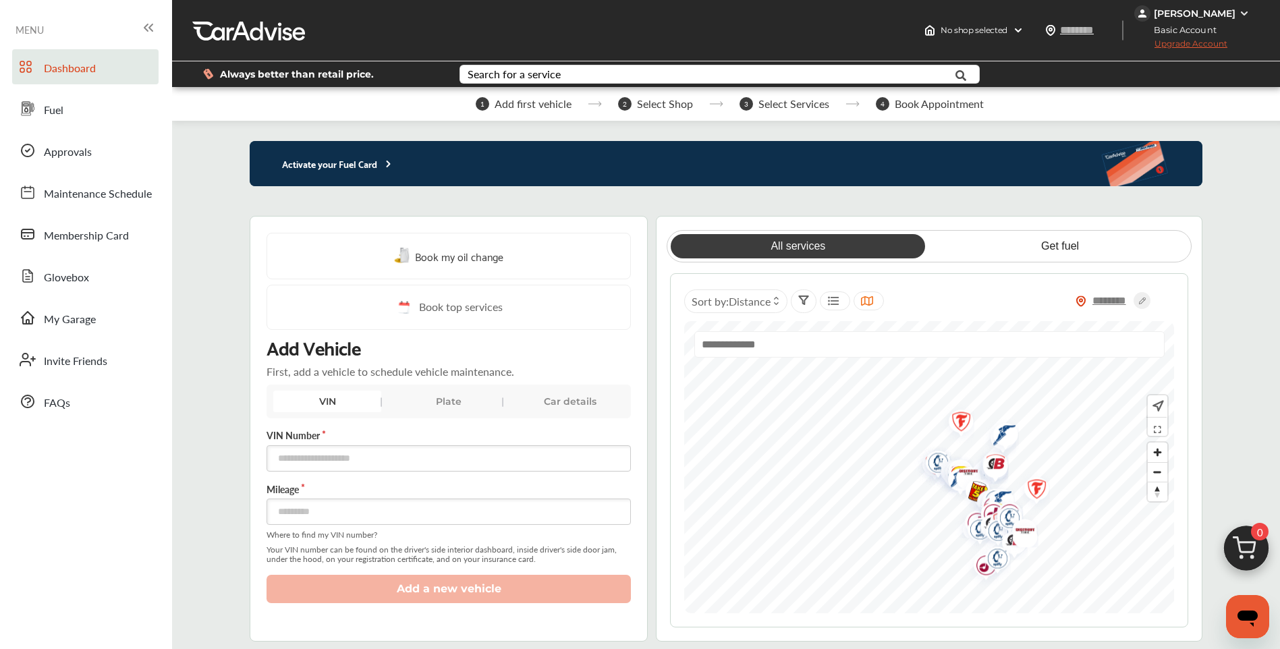
click at [1115, 301] on input "text" at bounding box center [1110, 301] width 47 height 14
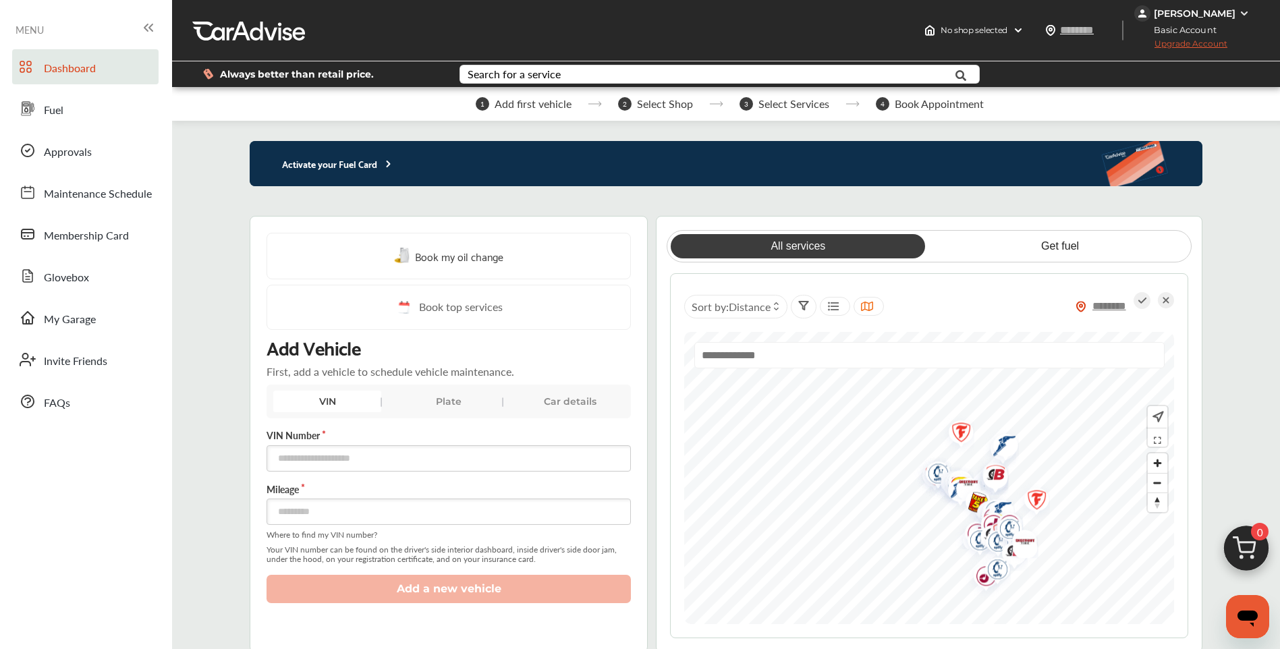
click at [1108, 308] on input "text" at bounding box center [1110, 306] width 47 height 14
click at [1142, 303] on icon at bounding box center [1142, 301] width 8 height 6
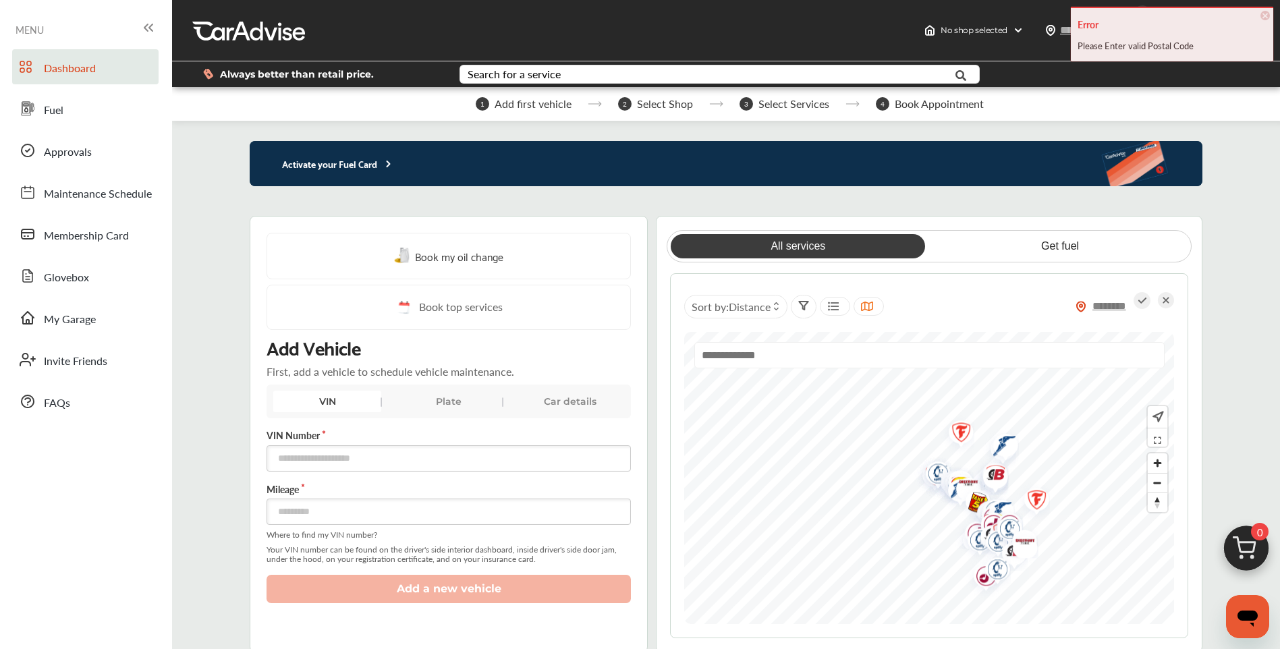
click at [1104, 304] on input "text" at bounding box center [1110, 306] width 47 height 14
click at [1081, 304] on img at bounding box center [1081, 306] width 11 height 11
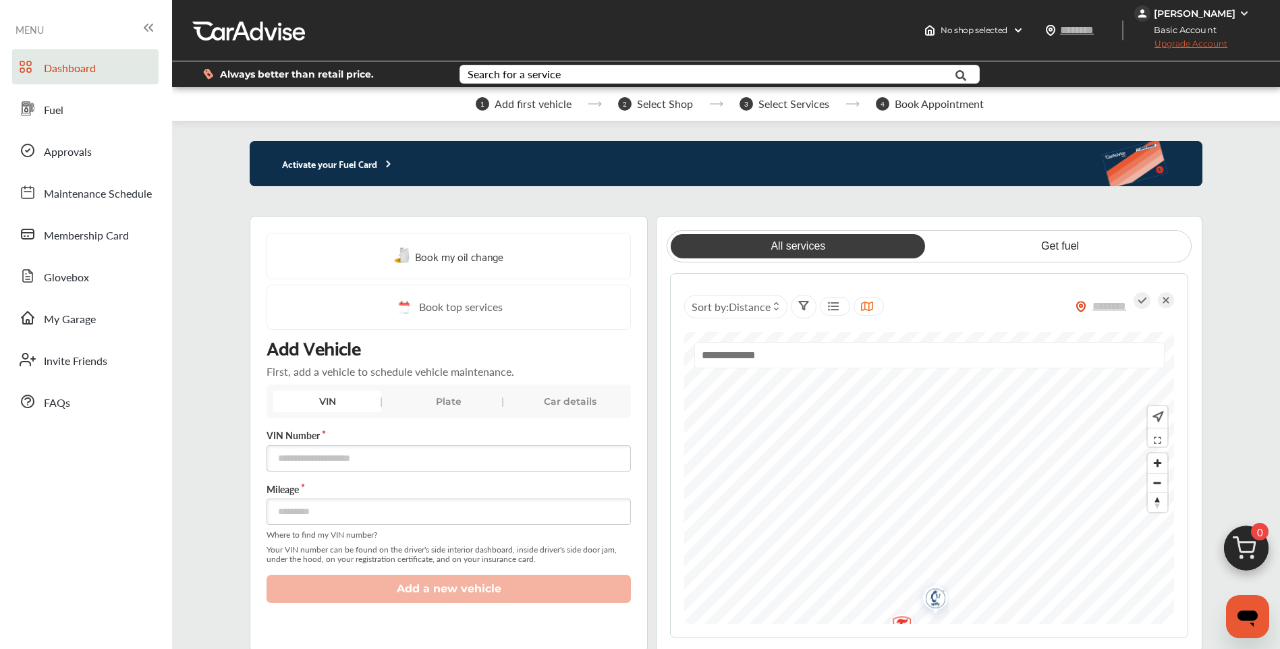
click at [799, 379] on div at bounding box center [928, 478] width 489 height 292
click at [761, 325] on div "Sort by : Distance" at bounding box center [929, 455] width 518 height 365
click at [899, 495] on img "Map marker" at bounding box center [900, 496] width 36 height 43
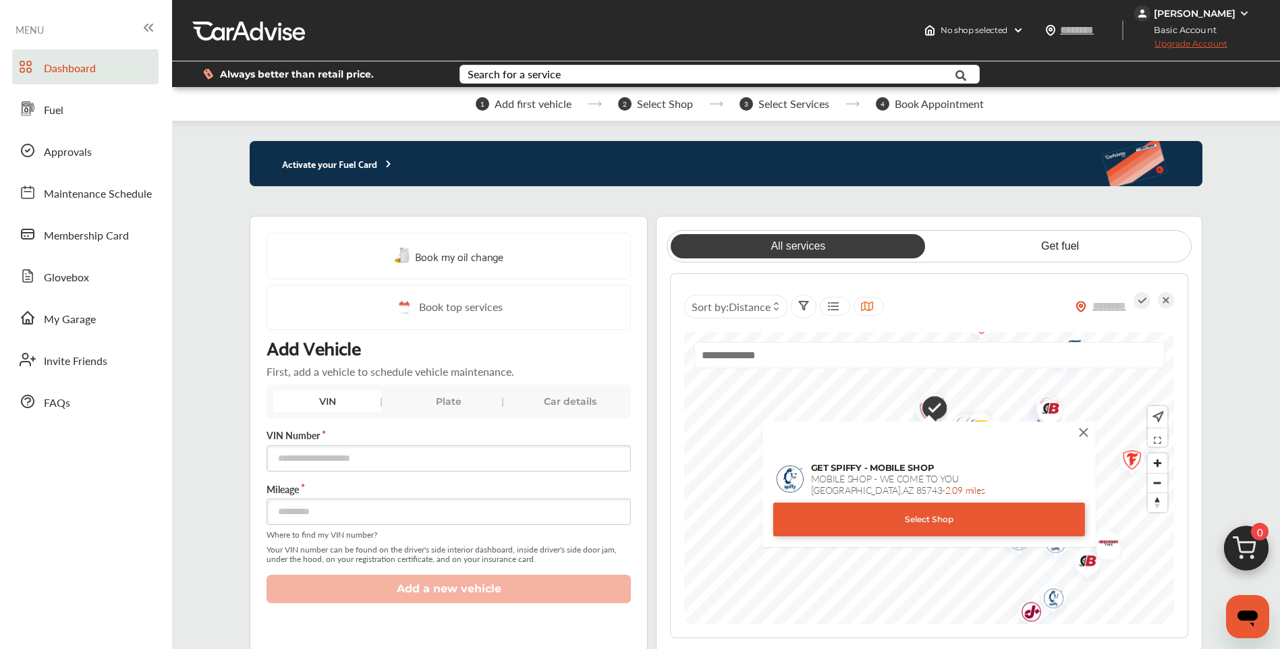
click at [1089, 442] on div "GET SPIFFY - MOBILE SHOP MOBILE SHOP - WE COME TO YOU Tucson , AZ 85743 - 2.09 …" at bounding box center [929, 483] width 320 height 108
click at [1087, 433] on img at bounding box center [1084, 432] width 15 height 15
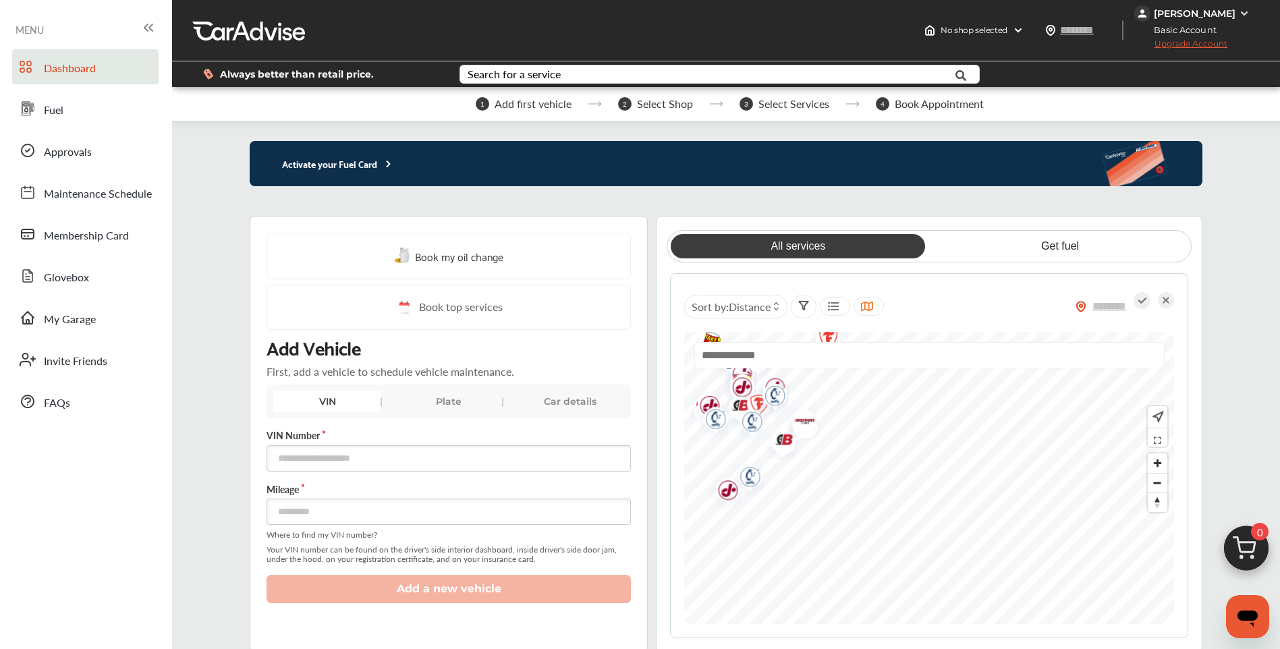
click at [644, 391] on div "Book my oil change Book top services Add Vehicle First, add a vehicle to schedu…" at bounding box center [726, 434] width 952 height 437
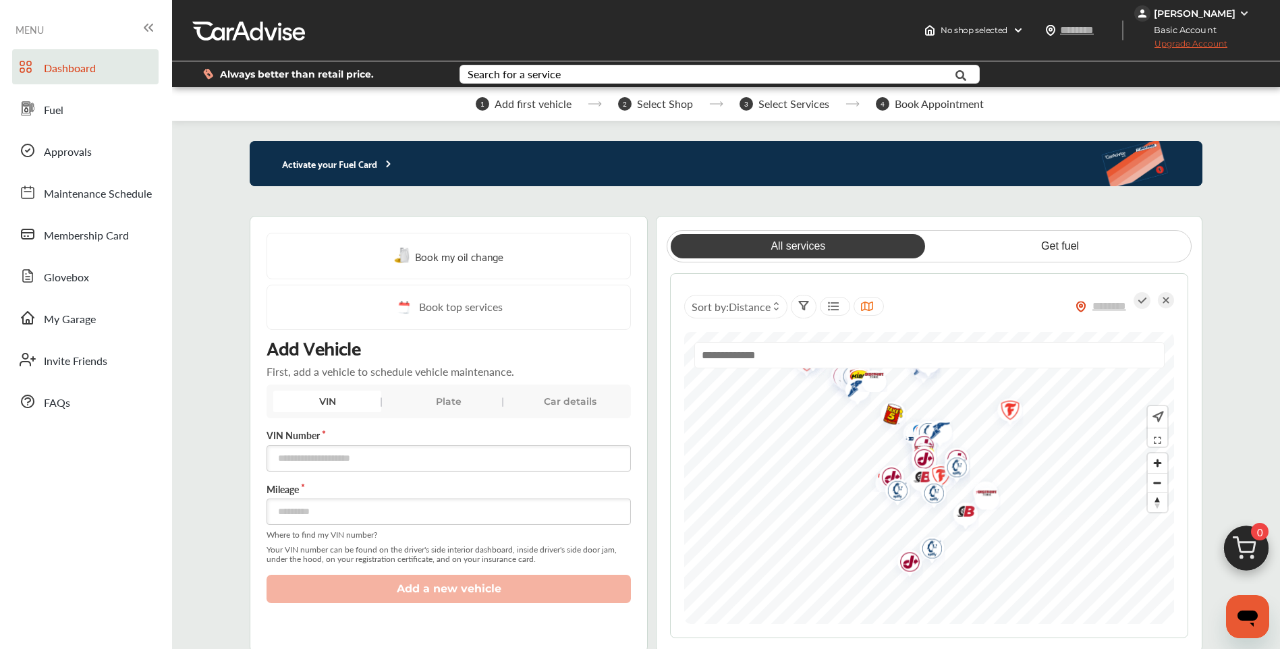
drag, startPoint x: 740, startPoint y: 419, endPoint x: 924, endPoint y: 487, distance: 196.2
click at [924, 487] on img "Map marker" at bounding box center [930, 496] width 36 height 43
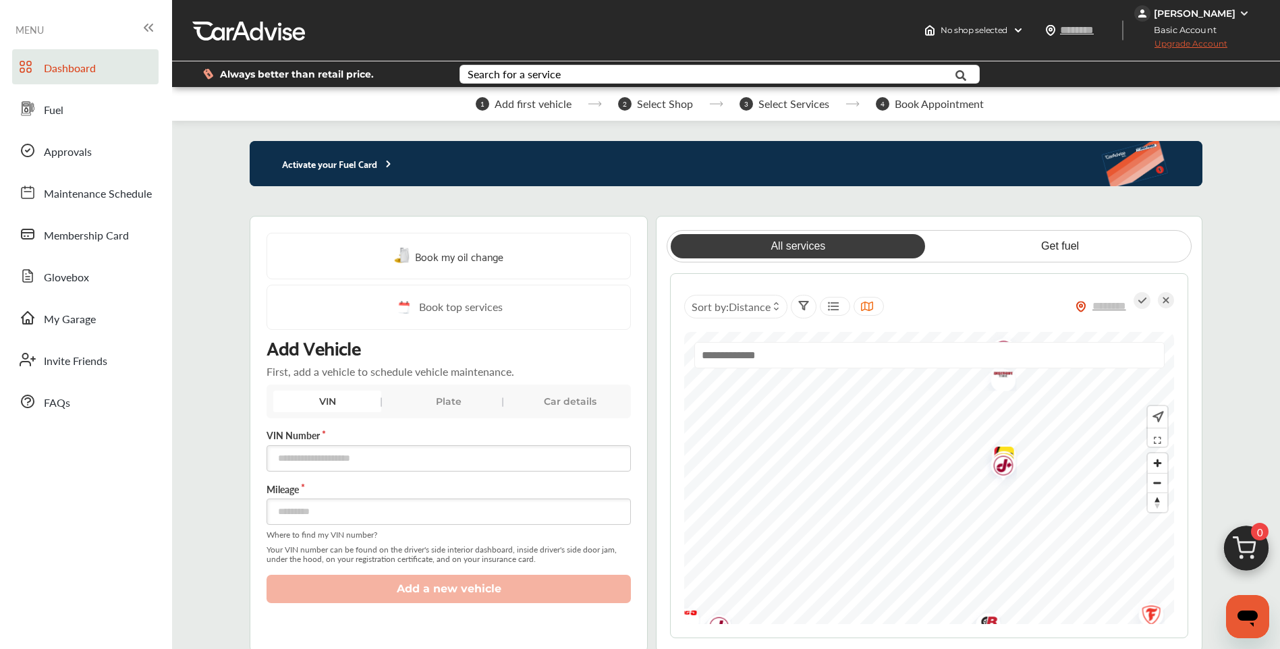
click at [984, 641] on div "All services Get fuel Sort by : Distance" at bounding box center [929, 434] width 546 height 437
click at [943, 629] on div "Sort by : Distance" at bounding box center [929, 455] width 518 height 365
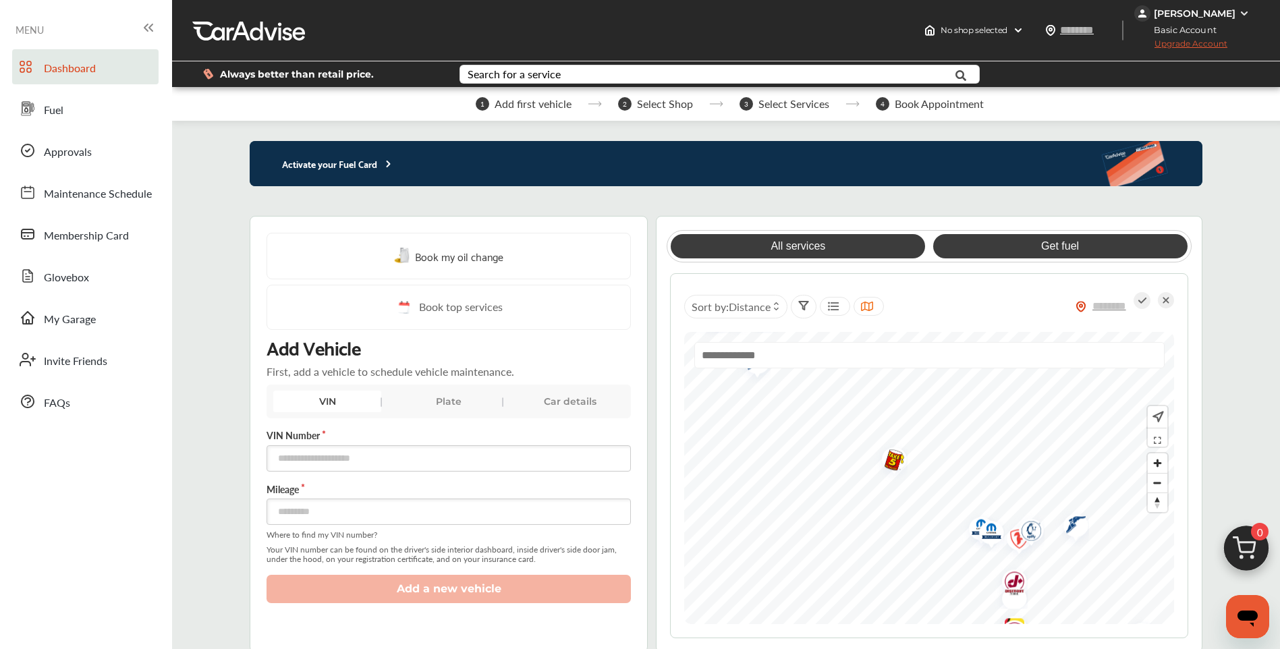
click at [1050, 256] on link "Get fuel" at bounding box center [1061, 246] width 254 height 24
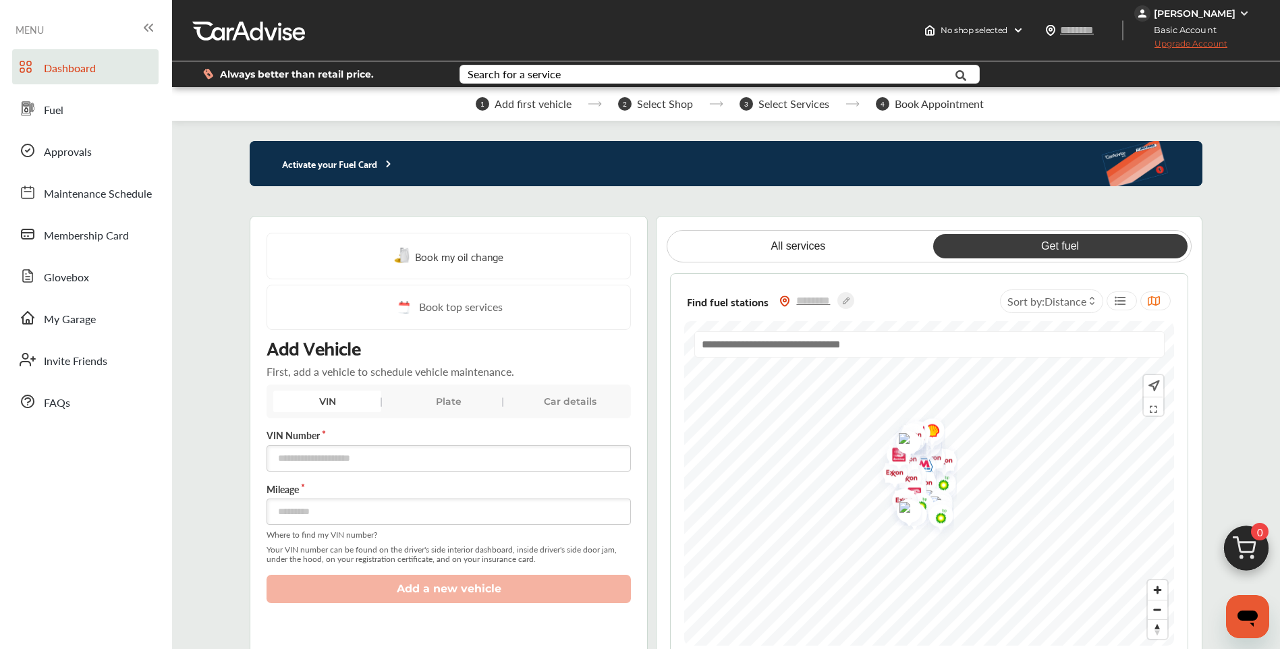
click at [846, 298] on circle at bounding box center [846, 300] width 17 height 17
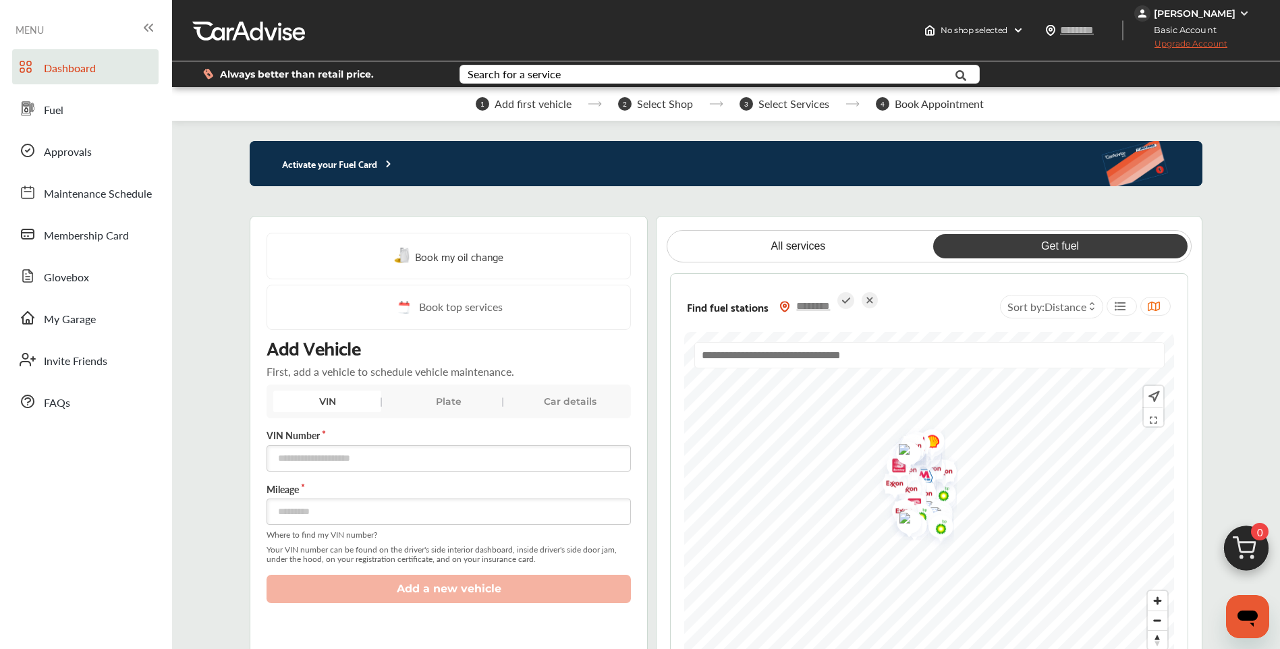
click at [802, 308] on input "text" at bounding box center [813, 306] width 47 height 14
click at [784, 308] on img at bounding box center [785, 306] width 11 height 11
click at [1081, 36] on input "text" at bounding box center [1091, 30] width 62 height 14
click at [1018, 29] on img at bounding box center [1018, 30] width 11 height 11
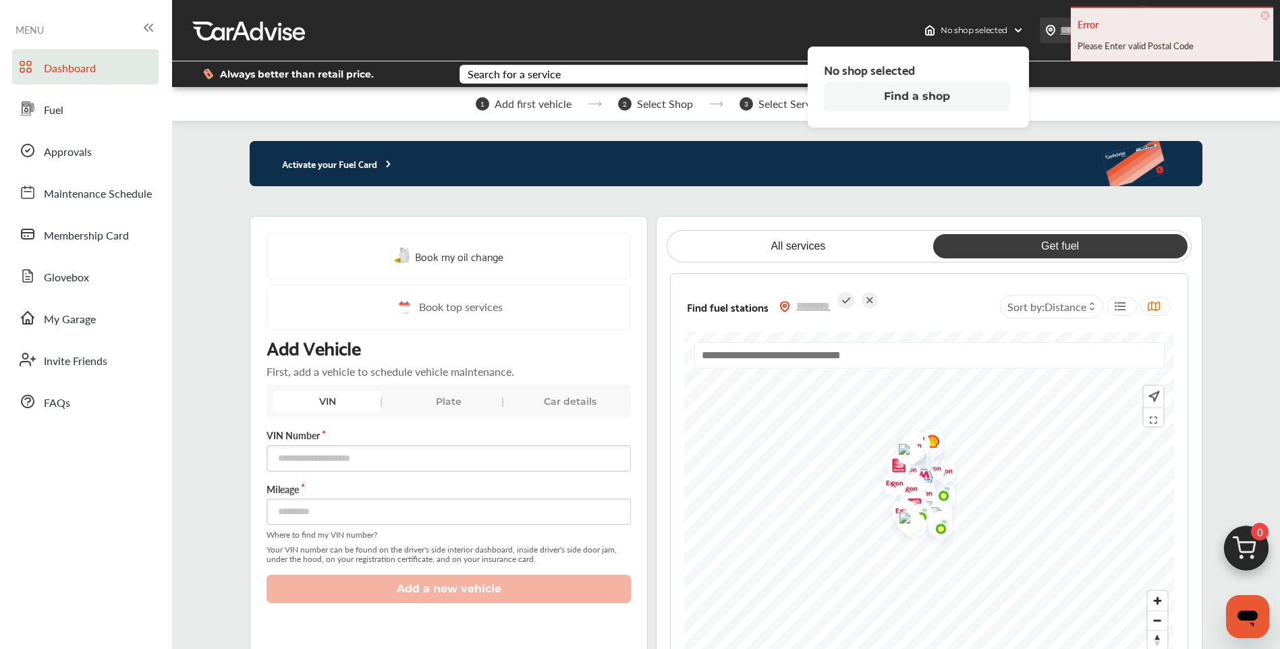
click at [1049, 30] on img at bounding box center [1051, 30] width 11 height 11
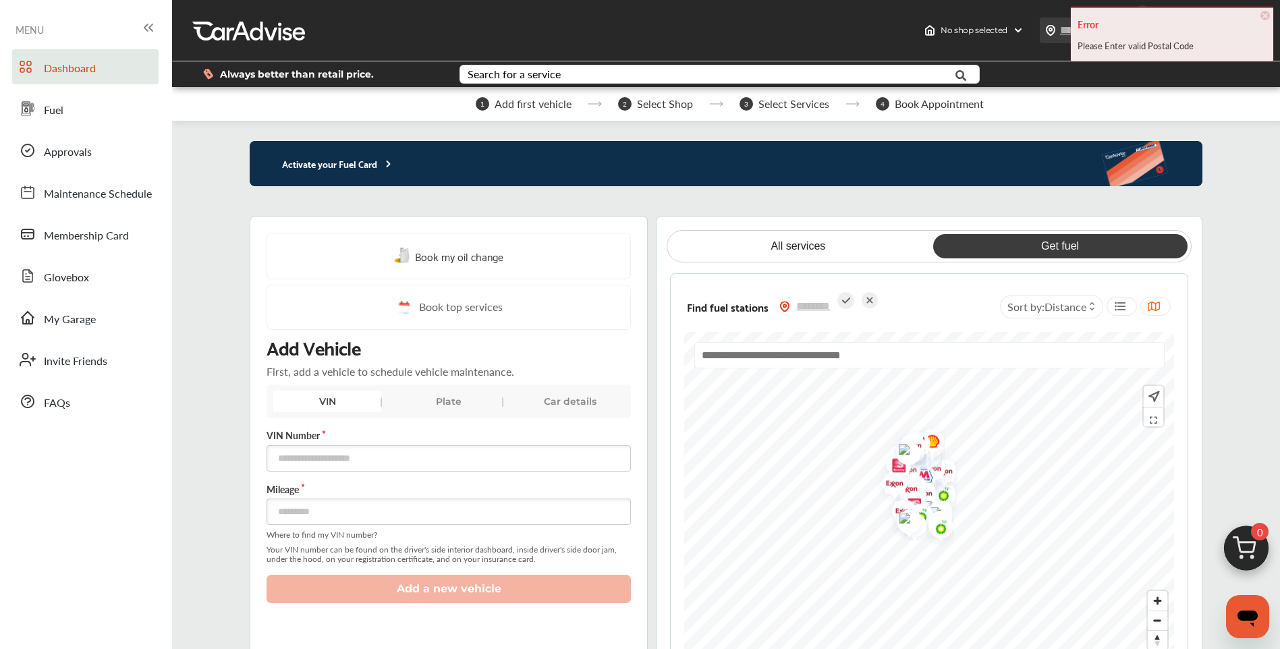
click at [1054, 32] on img at bounding box center [1051, 30] width 11 height 11
click at [1269, 18] on span "×" at bounding box center [1265, 15] width 9 height 9
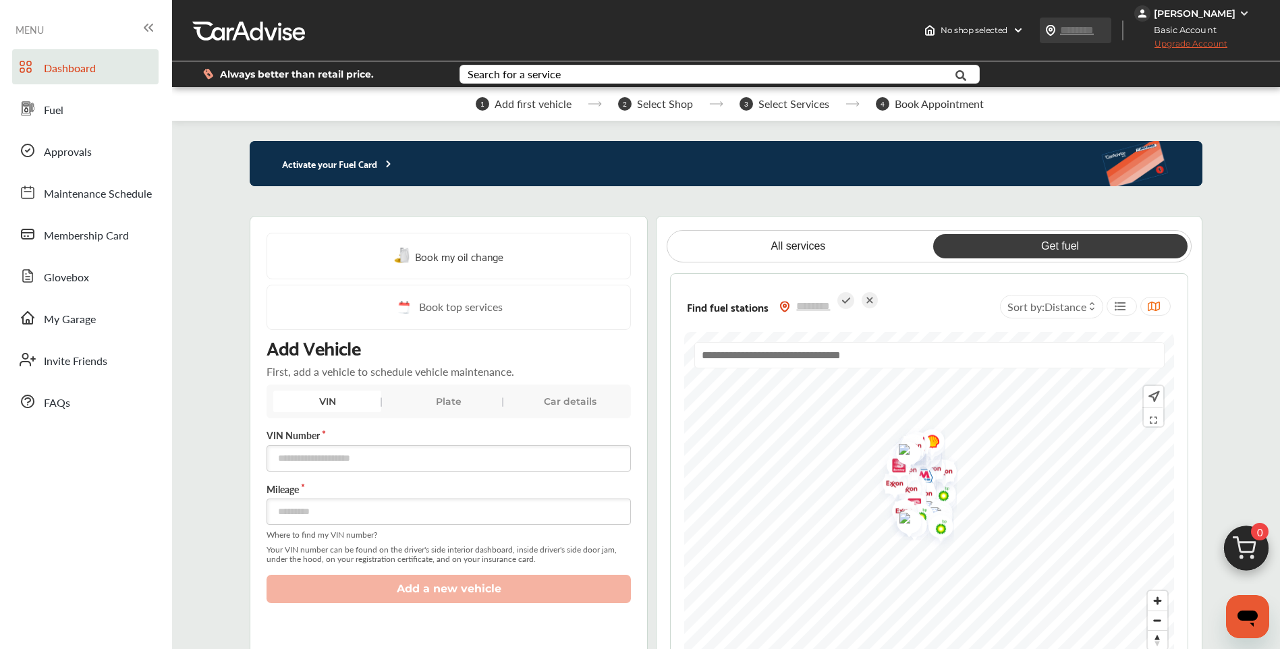
click at [1083, 36] on input "text" at bounding box center [1091, 30] width 62 height 14
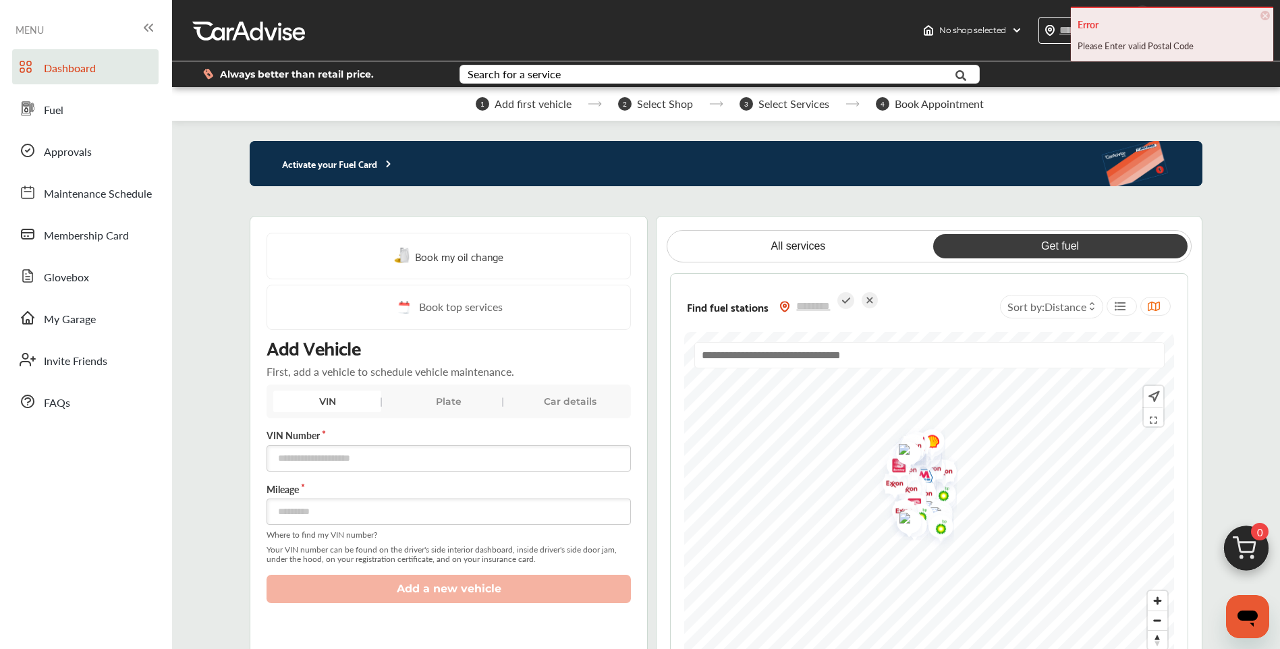
click at [1266, 11] on span "×" at bounding box center [1265, 15] width 9 height 9
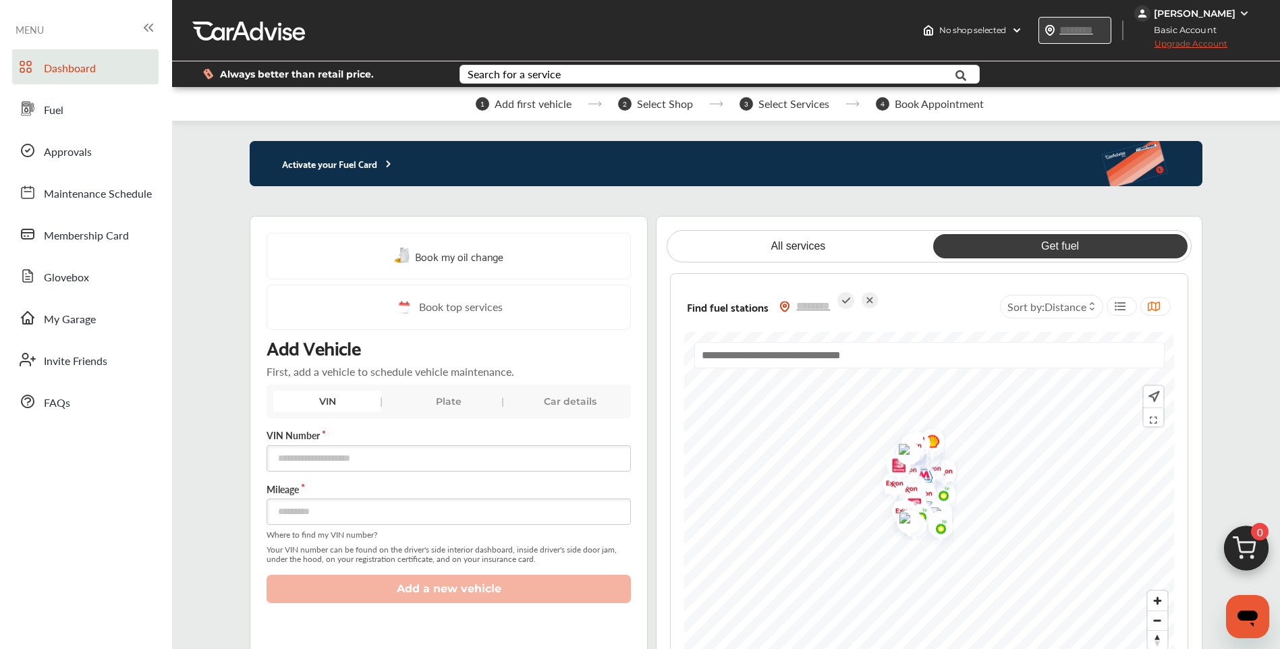
click at [1065, 29] on input "text" at bounding box center [1090, 30] width 62 height 14
type input "*****"
click at [1135, 248] on link "Get fuel" at bounding box center [1061, 246] width 254 height 24
type input "*****"
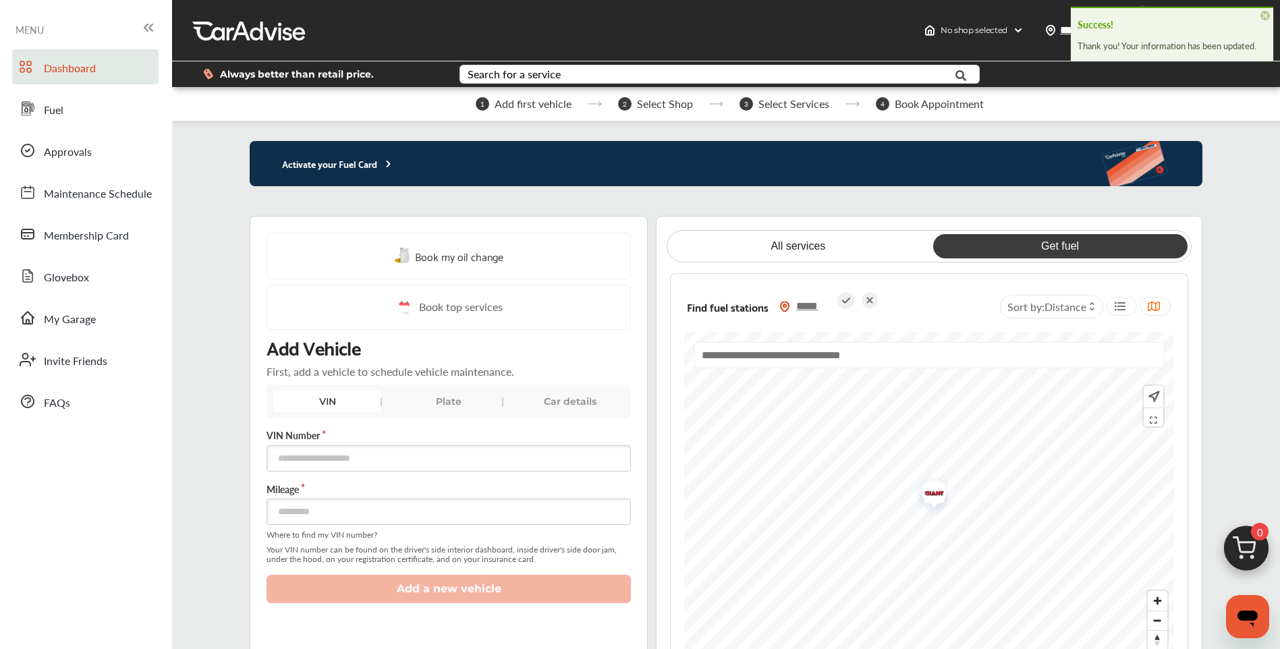
click at [1268, 15] on span "×" at bounding box center [1265, 15] width 9 height 9
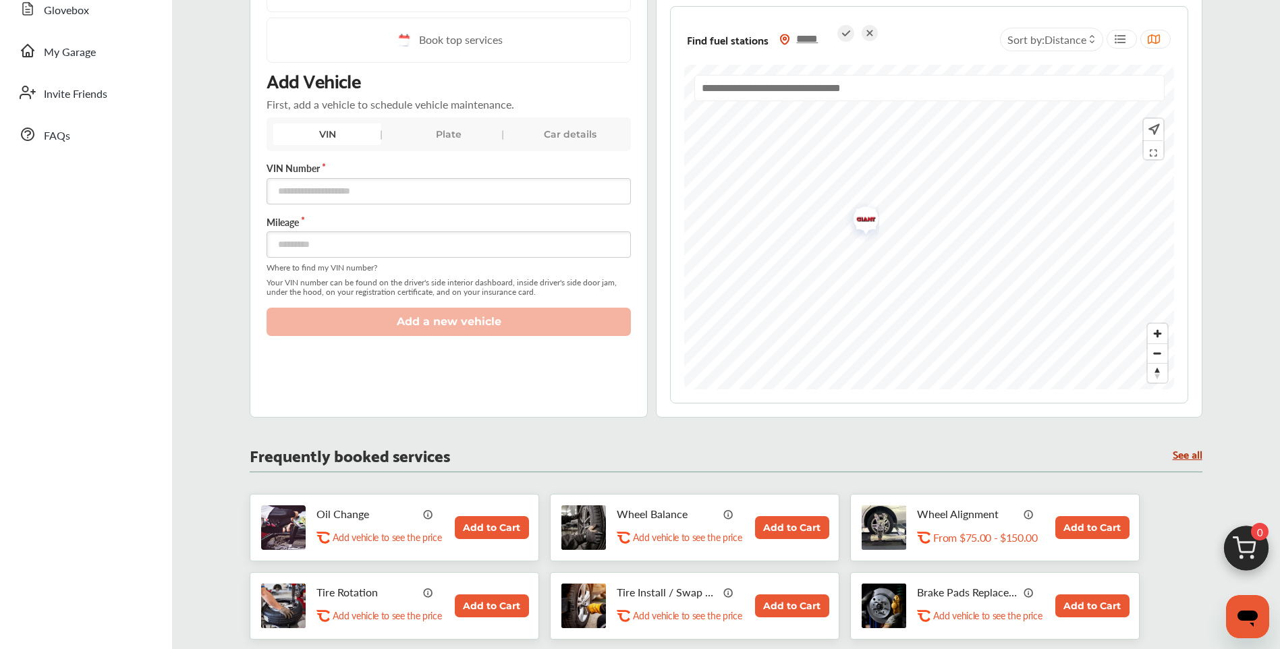
scroll to position [472, 0]
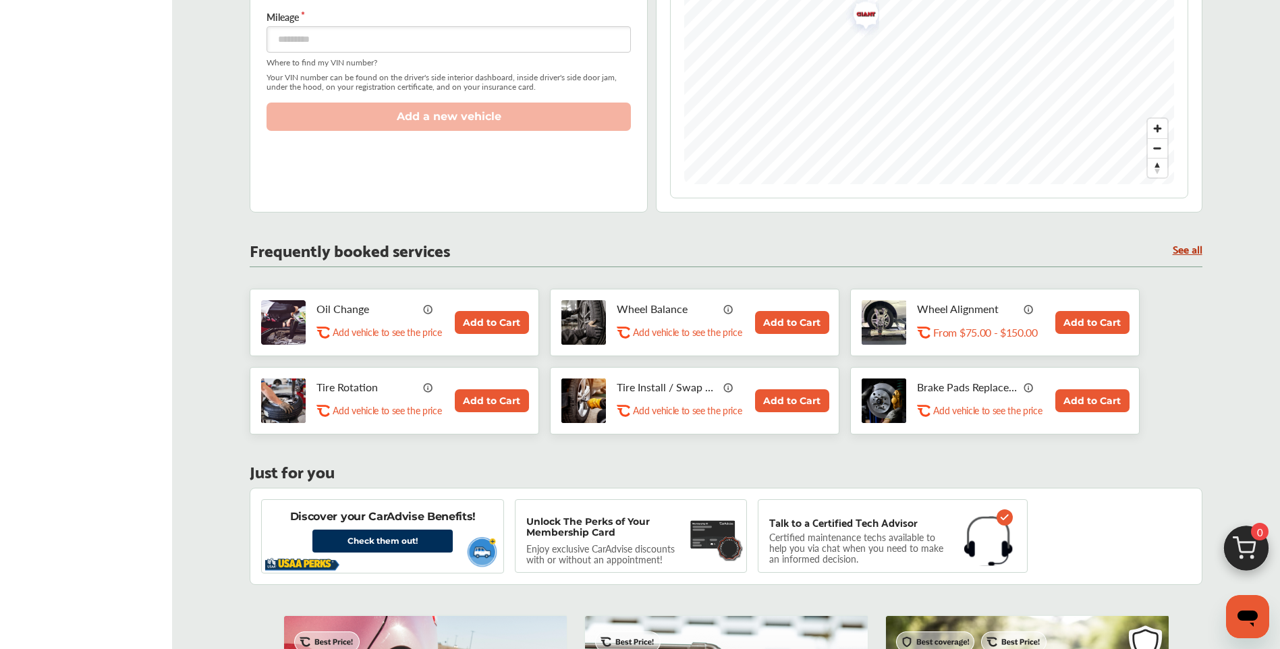
click at [1193, 246] on link "See all" at bounding box center [1188, 248] width 30 height 11
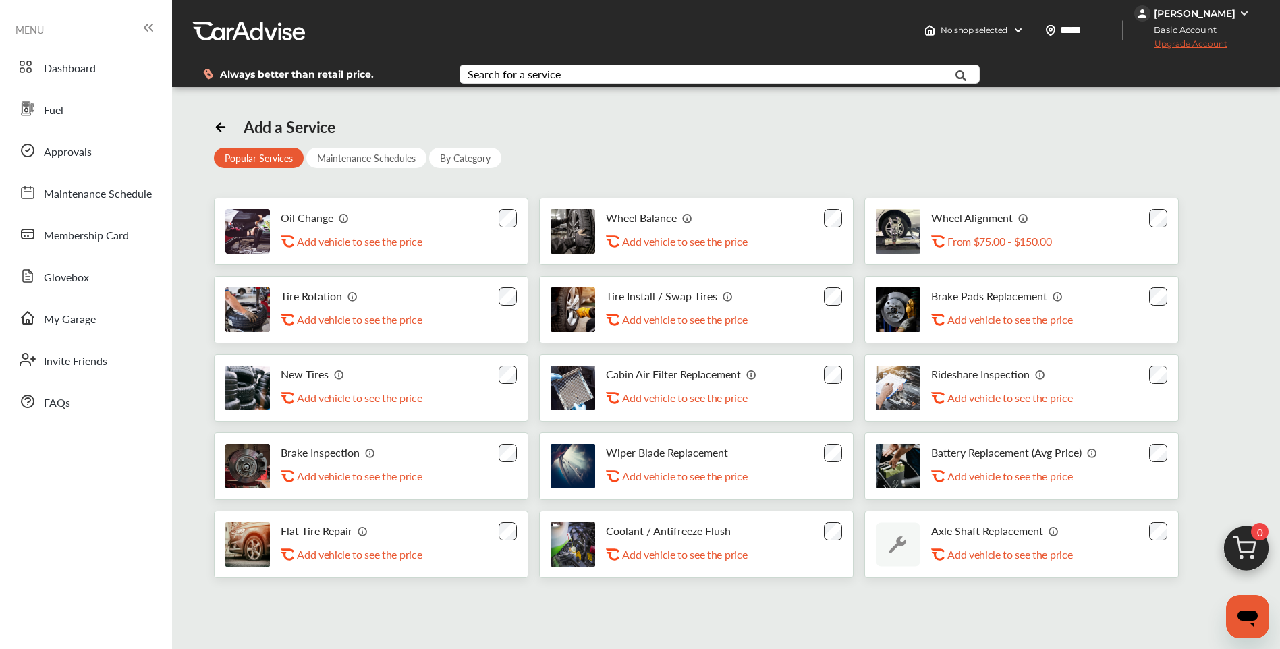
click at [479, 158] on div "By Category" at bounding box center [465, 158] width 72 height 20
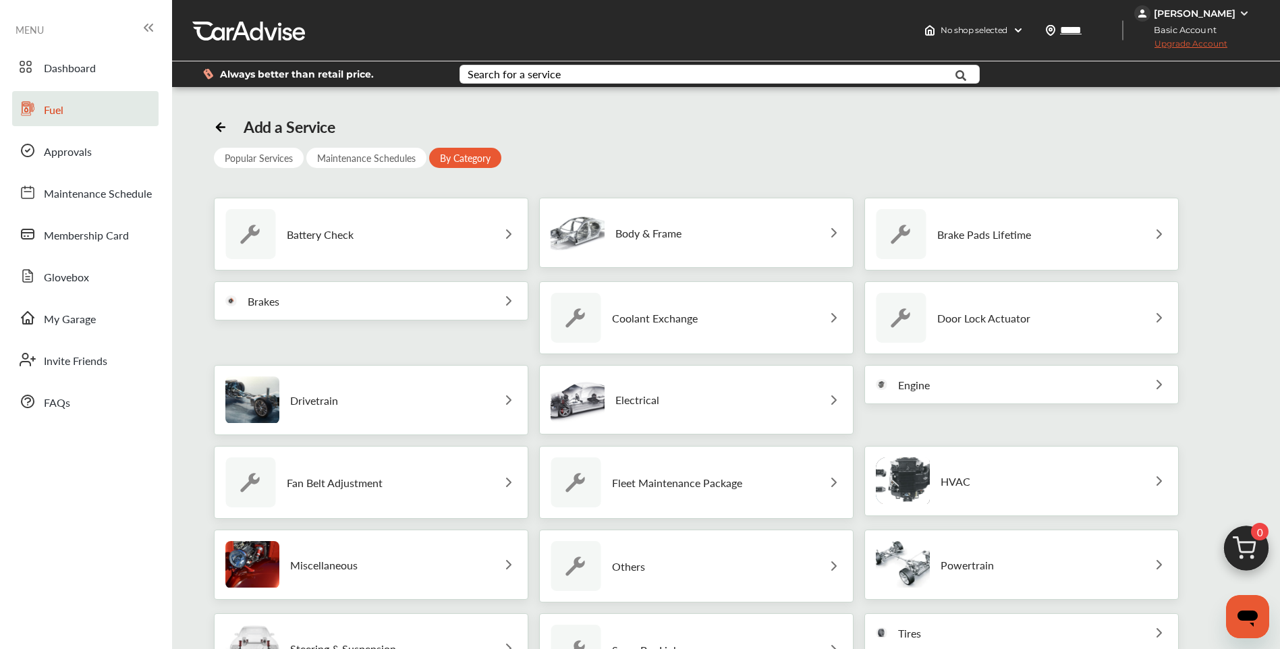
click at [49, 107] on span "Fuel" at bounding box center [54, 111] width 20 height 18
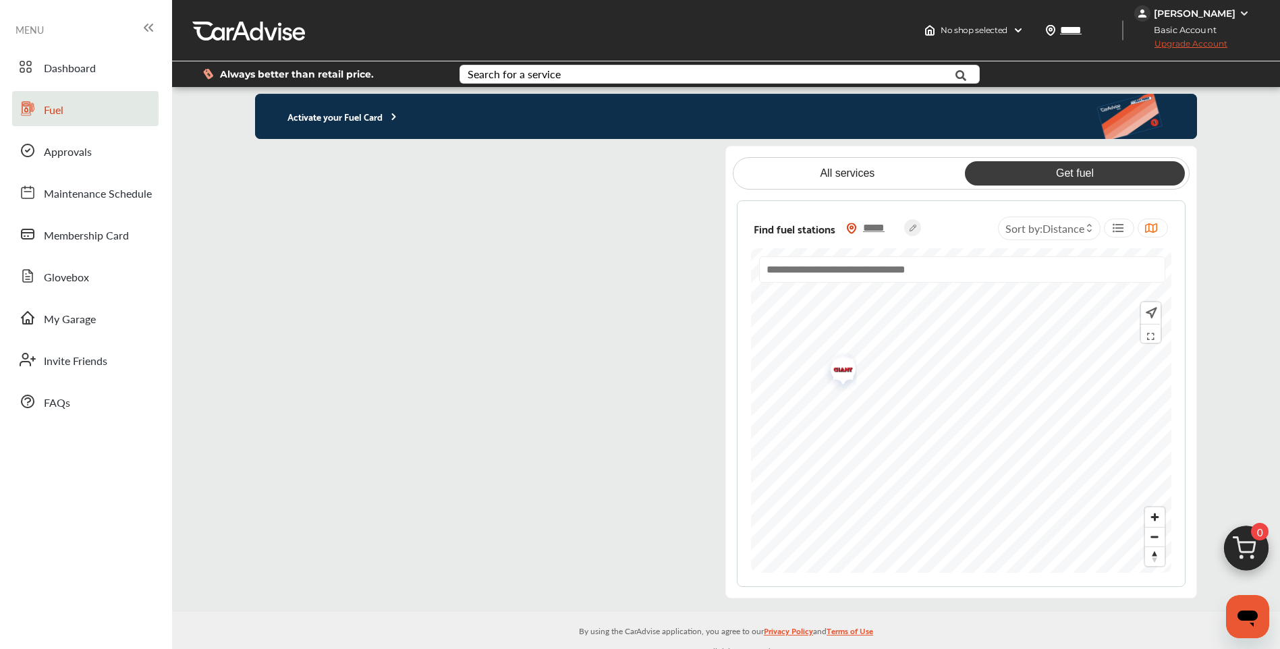
click at [880, 267] on input "text" at bounding box center [962, 269] width 406 height 26
click at [826, 296] on li "use-current-location" at bounding box center [961, 302] width 401 height 38
type input "**********"
click at [1091, 232] on icon at bounding box center [1090, 230] width 6 height 5
click at [1090, 229] on icon at bounding box center [1090, 230] width 6 height 5
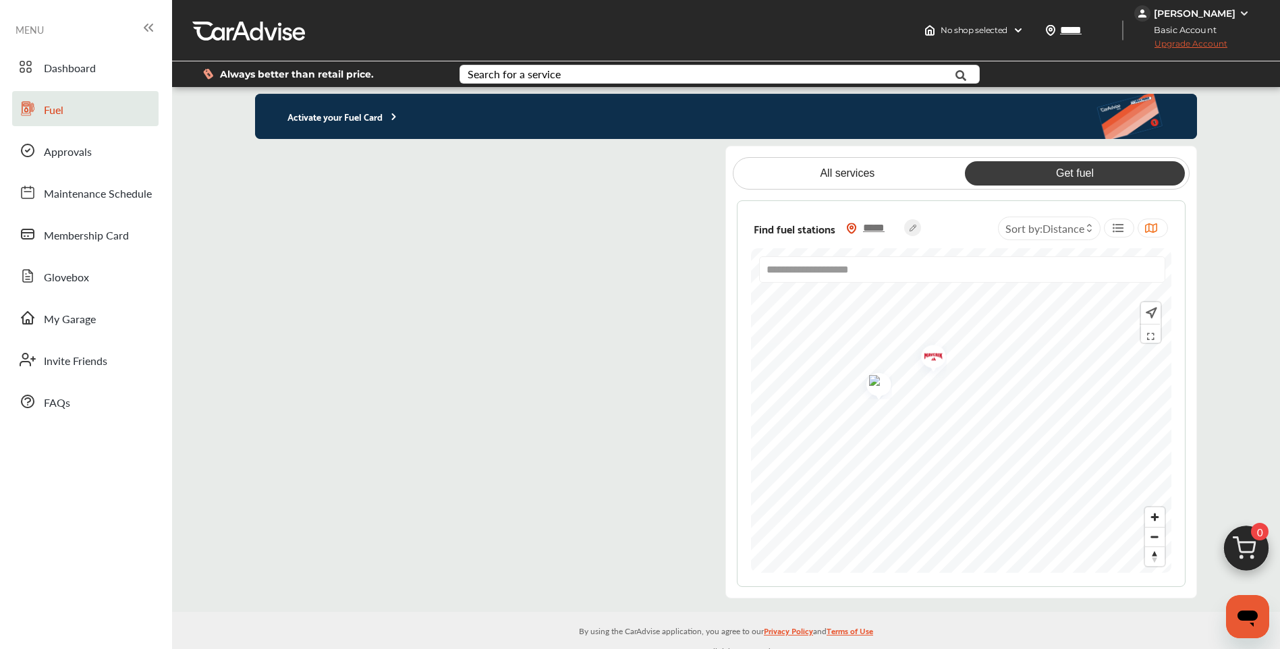
click at [881, 388] on img "Map marker" at bounding box center [875, 383] width 36 height 34
click at [981, 281] on input "**********" at bounding box center [962, 269] width 406 height 26
click at [871, 302] on li "use-current-location" at bounding box center [961, 302] width 401 height 38
click at [730, 260] on div "**********" at bounding box center [962, 372] width 472 height 453
drag, startPoint x: 821, startPoint y: 279, endPoint x: 833, endPoint y: 261, distance: 21.0
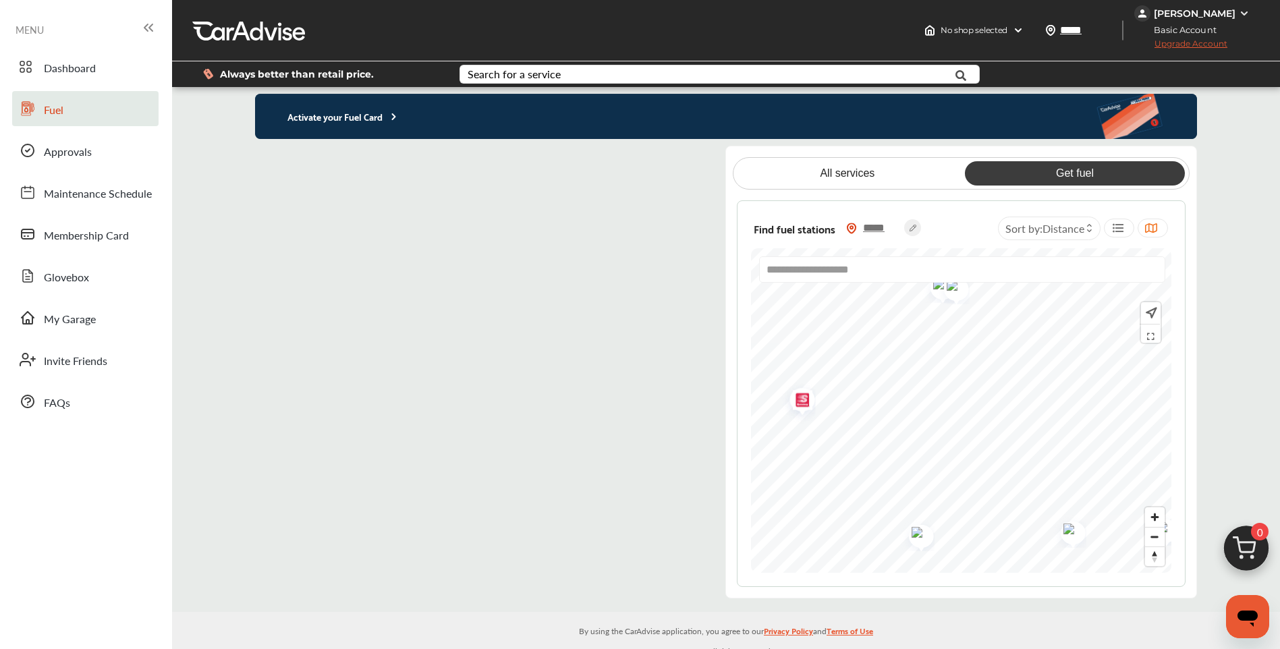
click at [825, 275] on input "**********" at bounding box center [962, 269] width 406 height 26
click at [800, 298] on b "use-current-location" at bounding box center [814, 302] width 99 height 16
click at [97, 229] on span "Membership Card" at bounding box center [86, 236] width 85 height 18
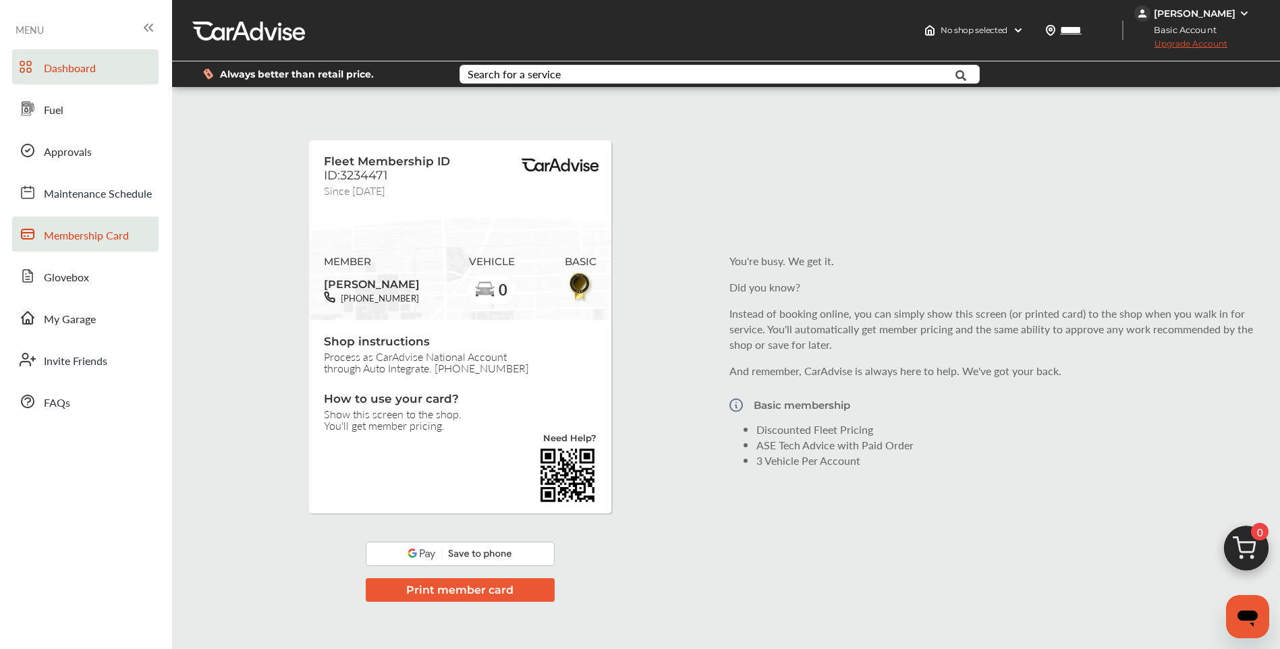
click at [93, 74] on span "Dashboard" at bounding box center [70, 69] width 52 height 18
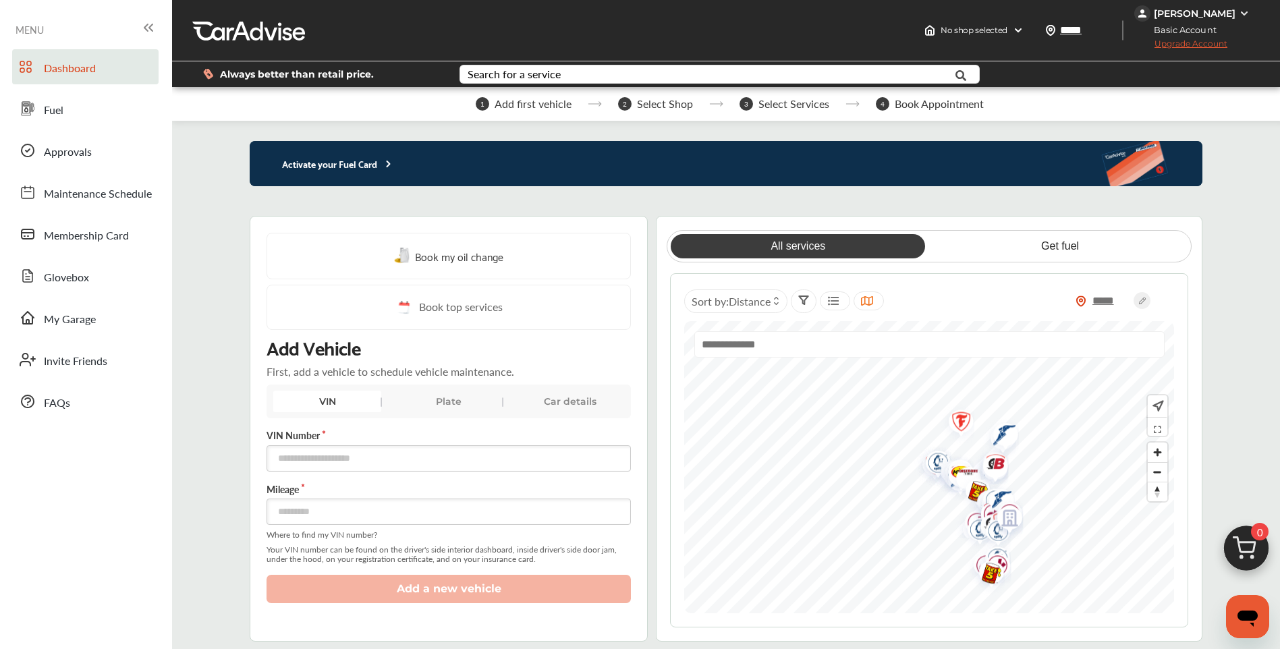
click at [827, 342] on input "text" at bounding box center [930, 344] width 470 height 26
click at [1046, 256] on link "Get fuel" at bounding box center [1061, 246] width 254 height 24
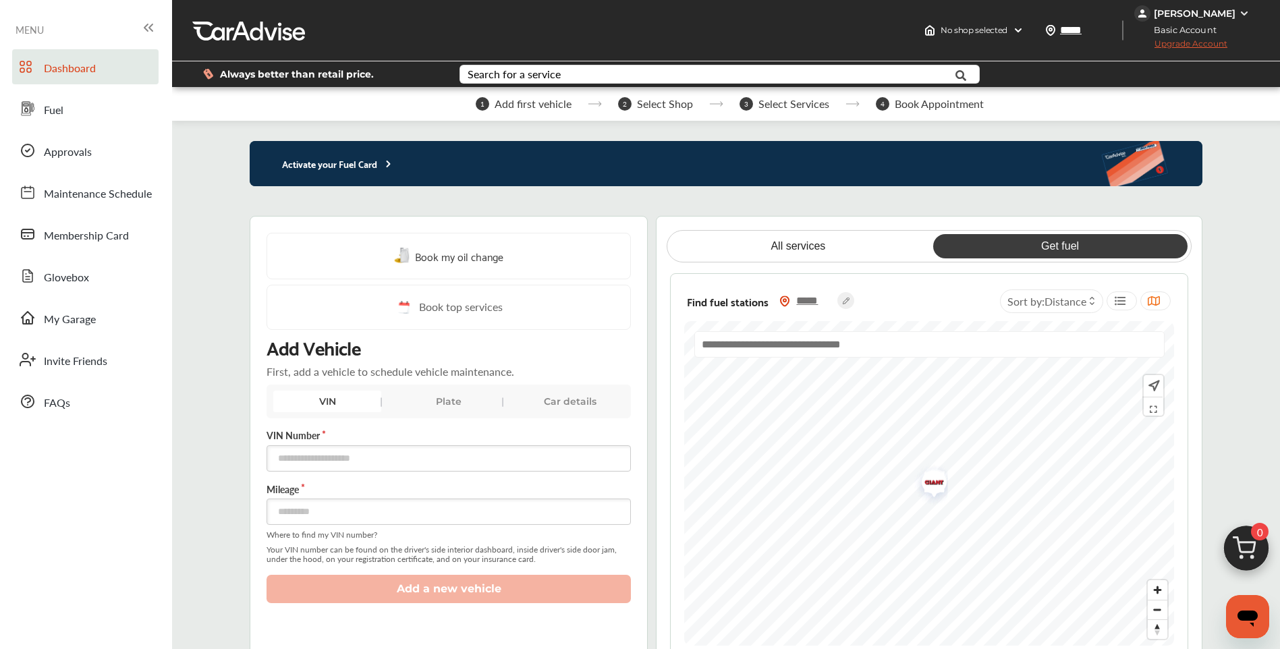
scroll to position [135, 0]
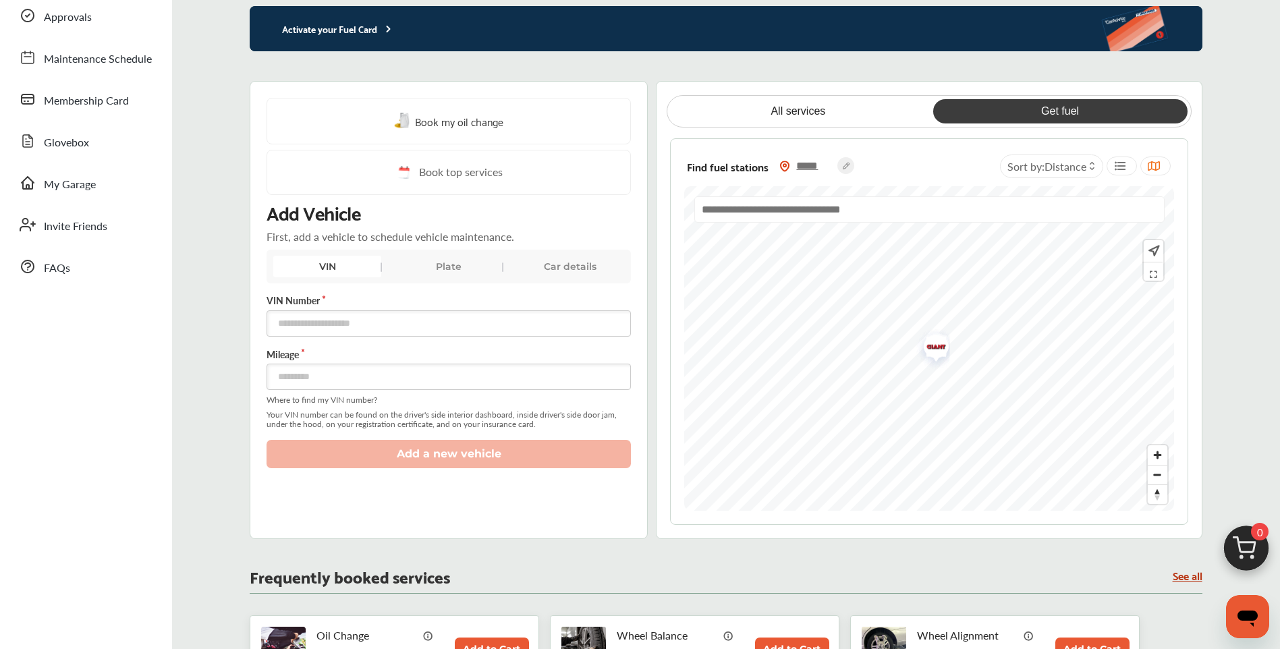
click at [1195, 578] on link "See all" at bounding box center [1188, 575] width 30 height 11
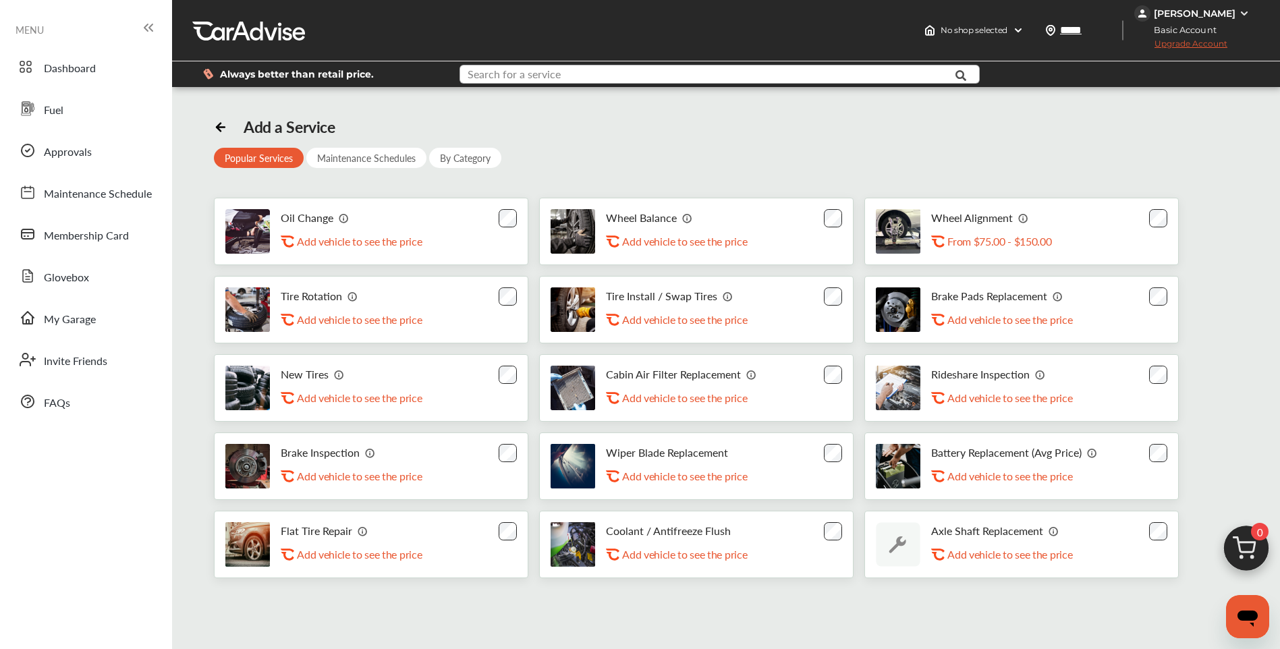
click at [643, 74] on input "text" at bounding box center [698, 75] width 475 height 21
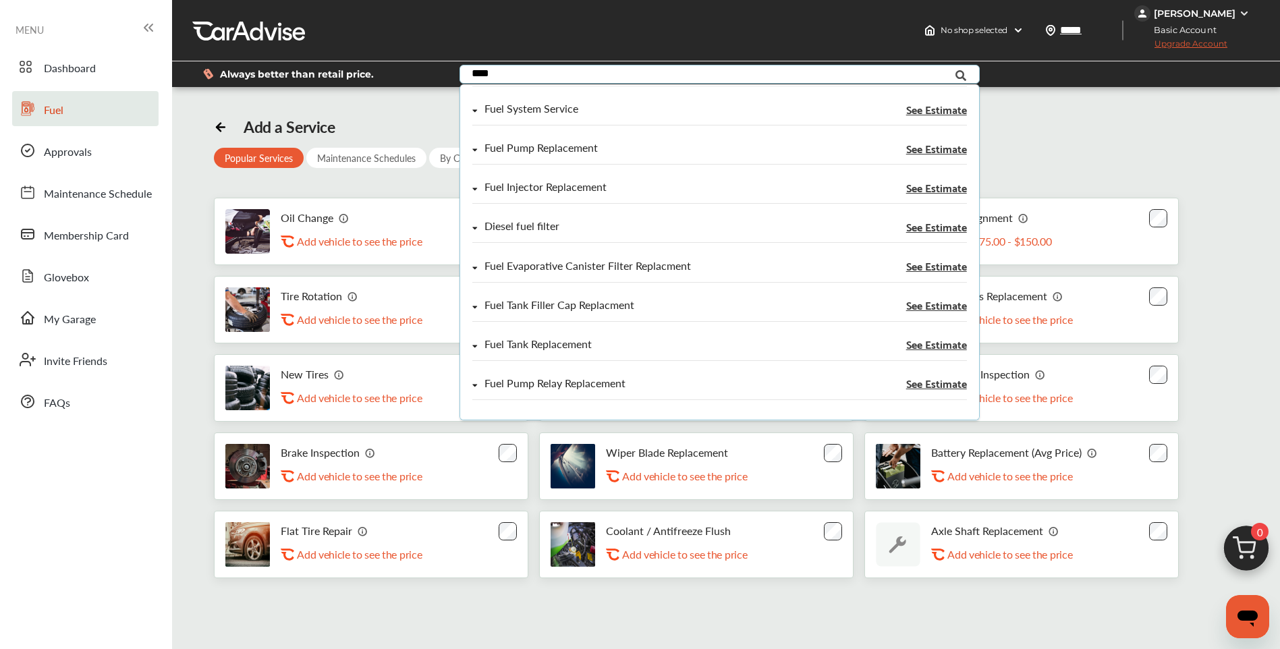
type input "****"
click at [54, 104] on span "Fuel" at bounding box center [54, 111] width 20 height 18
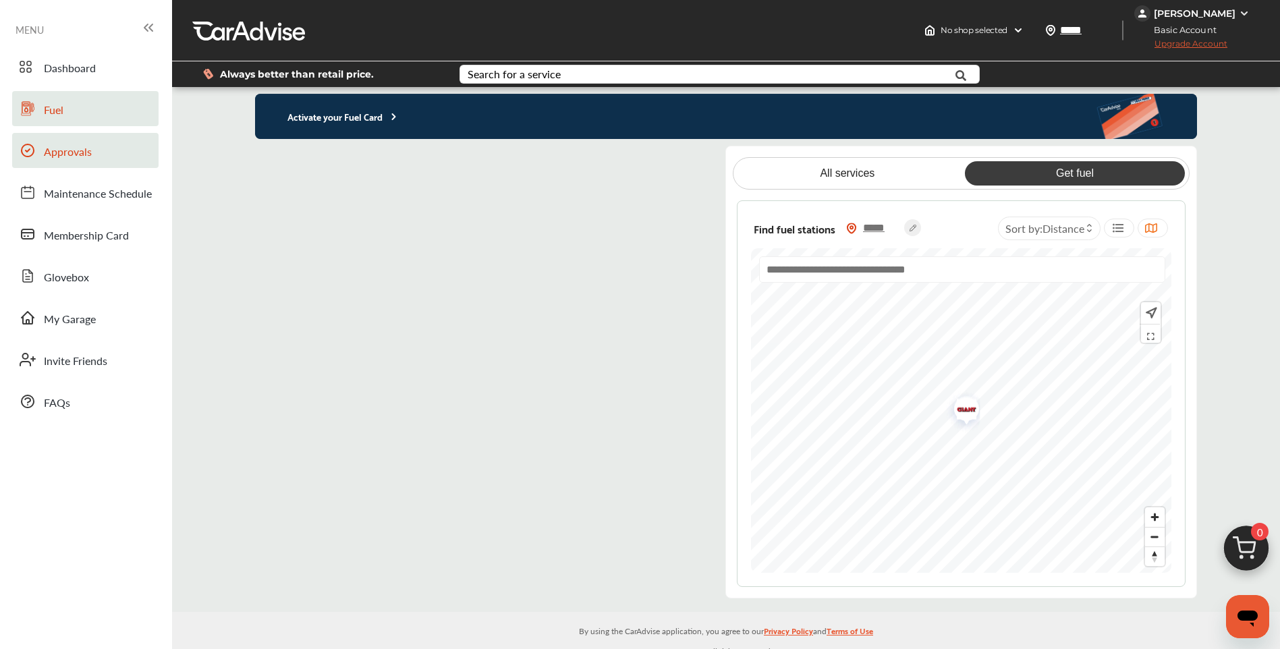
click at [78, 152] on span "Approvals" at bounding box center [68, 153] width 48 height 18
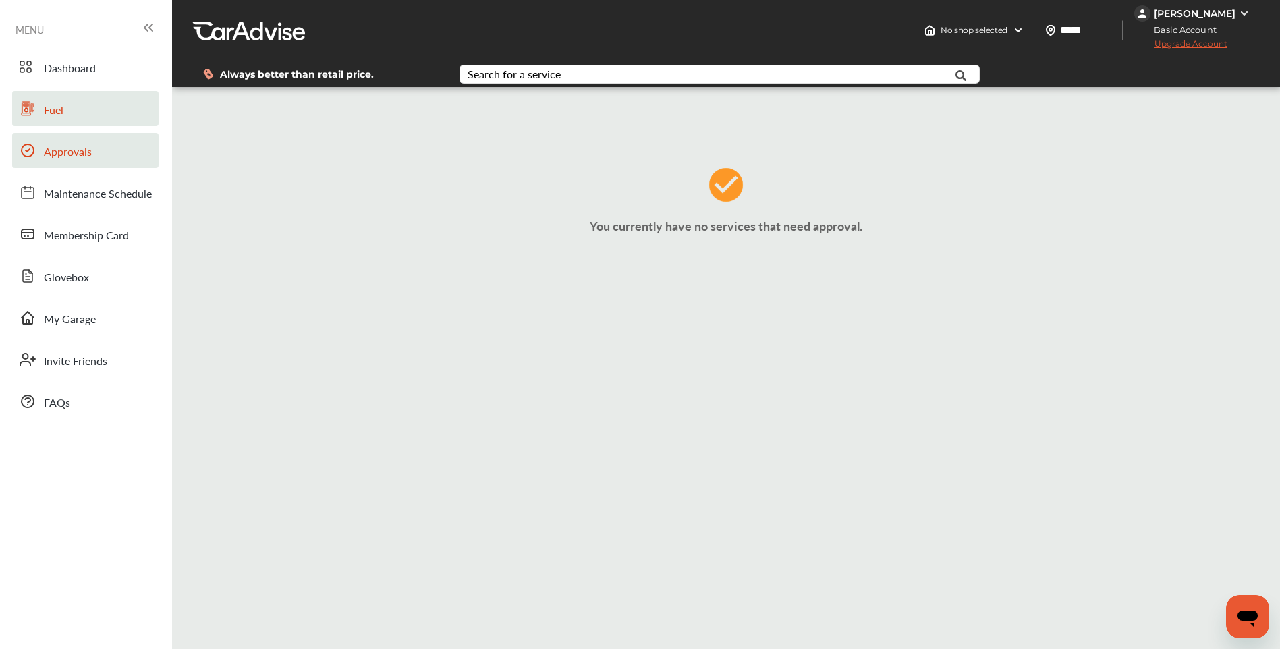
click at [62, 110] on span "Fuel" at bounding box center [54, 111] width 20 height 18
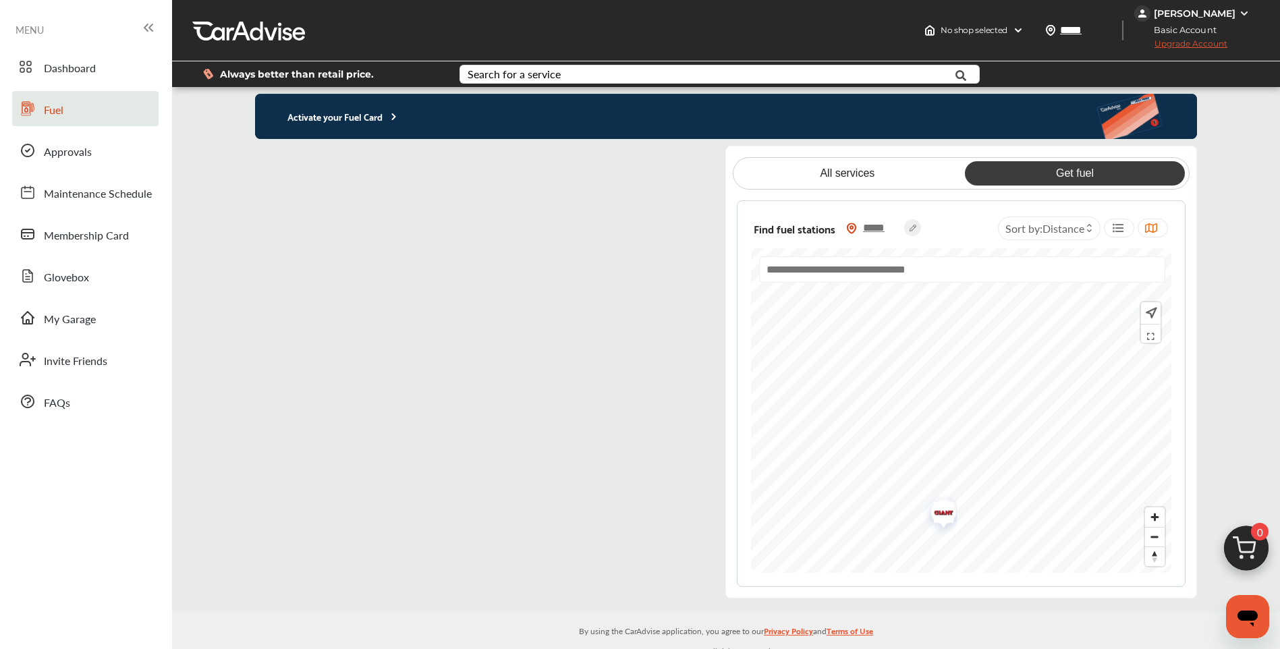
click at [880, 283] on input "text" at bounding box center [962, 269] width 406 height 26
click at [853, 305] on li "use-current-location" at bounding box center [961, 302] width 401 height 38
click at [911, 229] on circle at bounding box center [912, 227] width 17 height 17
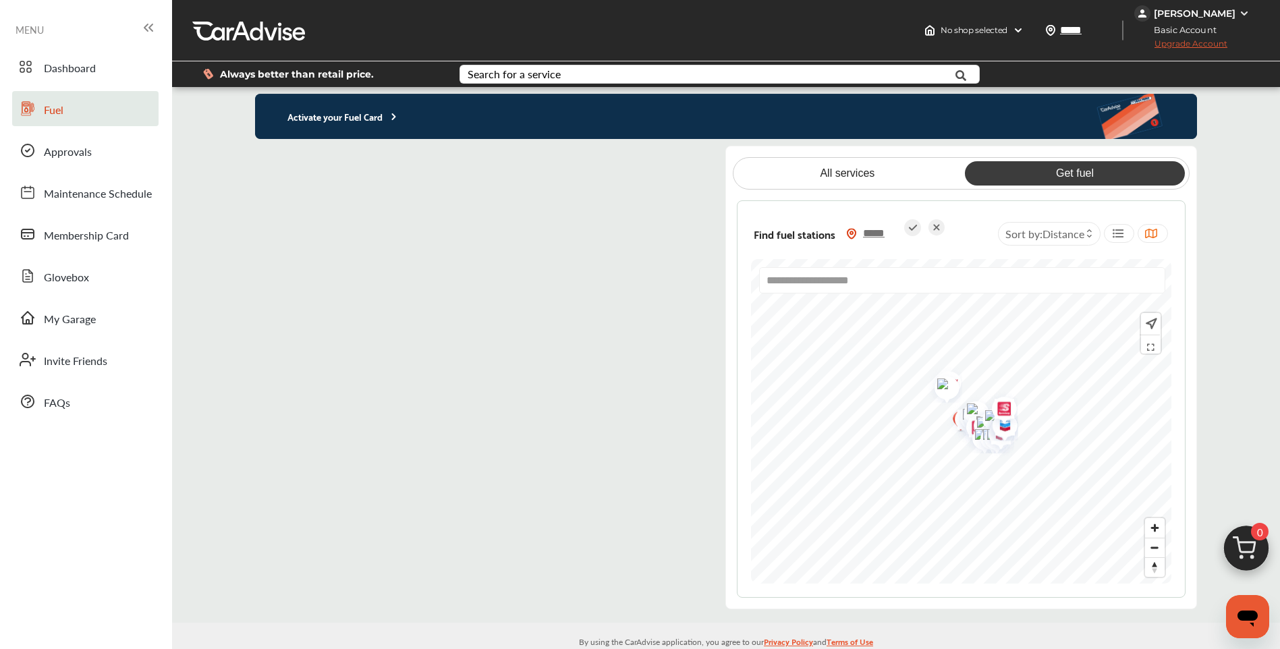
click at [884, 234] on input "*****" at bounding box center [880, 233] width 47 height 14
click at [909, 228] on icon at bounding box center [912, 227] width 17 height 17
click at [869, 277] on input "**********" at bounding box center [962, 269] width 406 height 26
drag, startPoint x: 912, startPoint y: 263, endPoint x: 488, endPoint y: 255, distance: 424.0
click at [488, 256] on div "**********" at bounding box center [726, 378] width 942 height 464
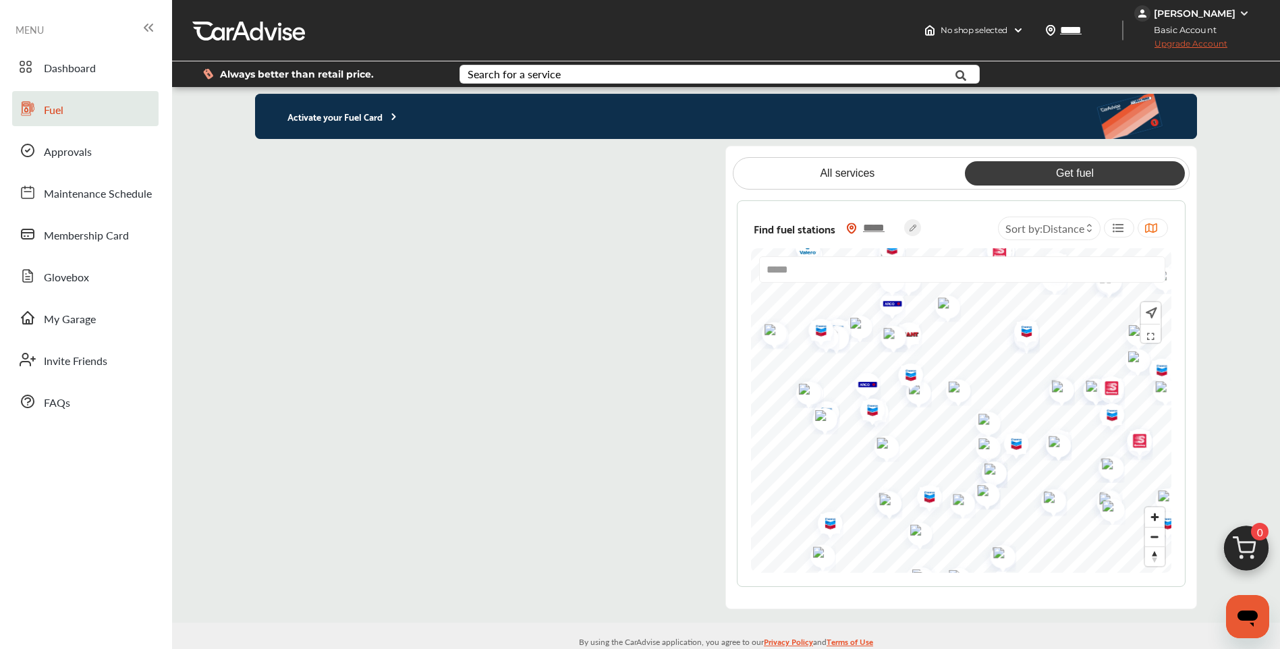
drag, startPoint x: 952, startPoint y: 348, endPoint x: 889, endPoint y: 499, distance: 164.0
click at [889, 499] on img "Map marker" at bounding box center [885, 502] width 36 height 34
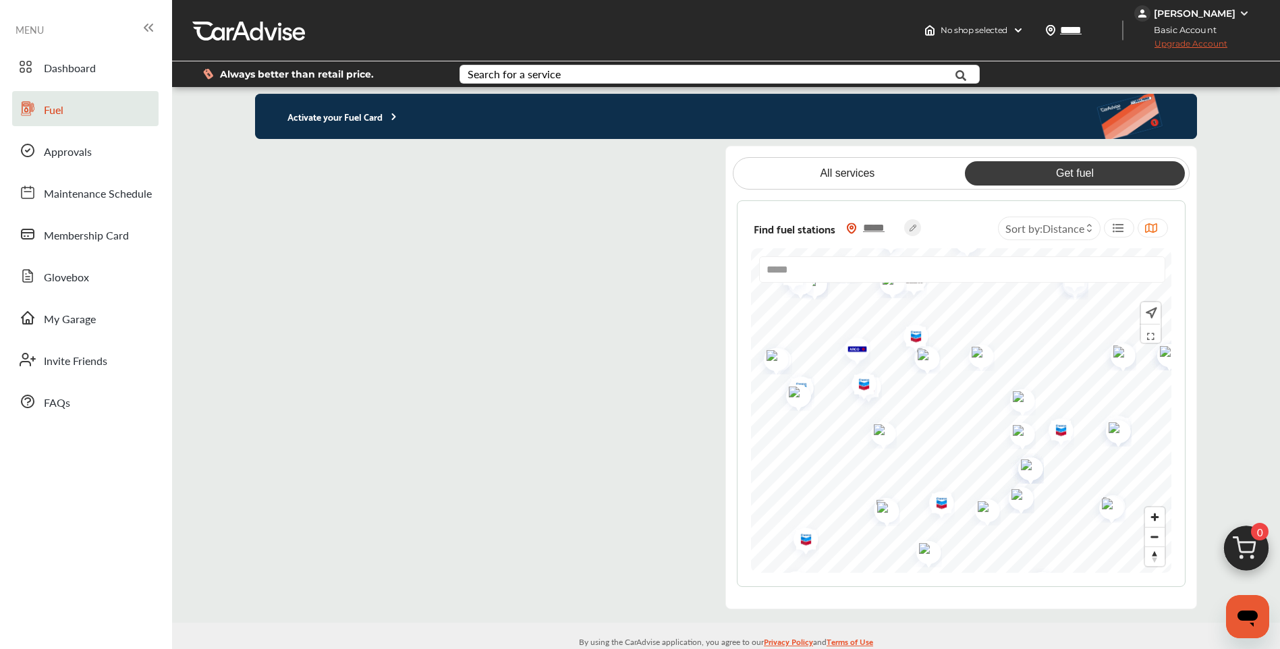
type input "*****"
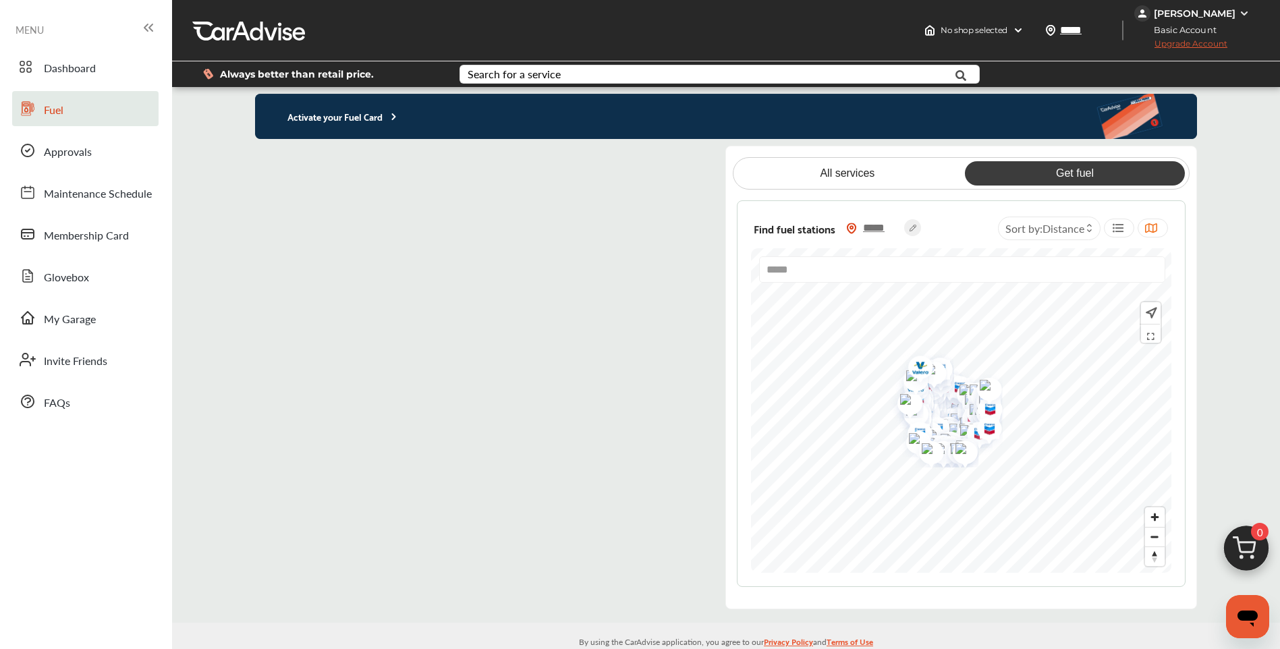
click at [154, 30] on icon at bounding box center [148, 28] width 16 height 16
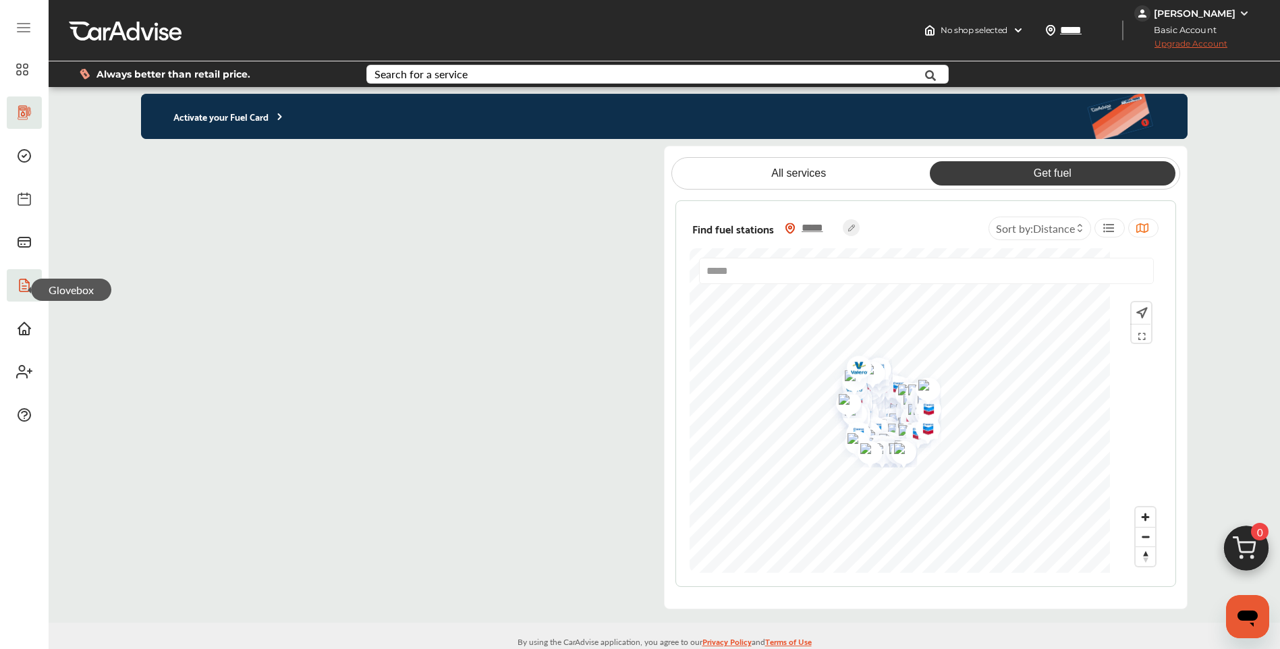
click at [20, 291] on icon at bounding box center [24, 285] width 9 height 12
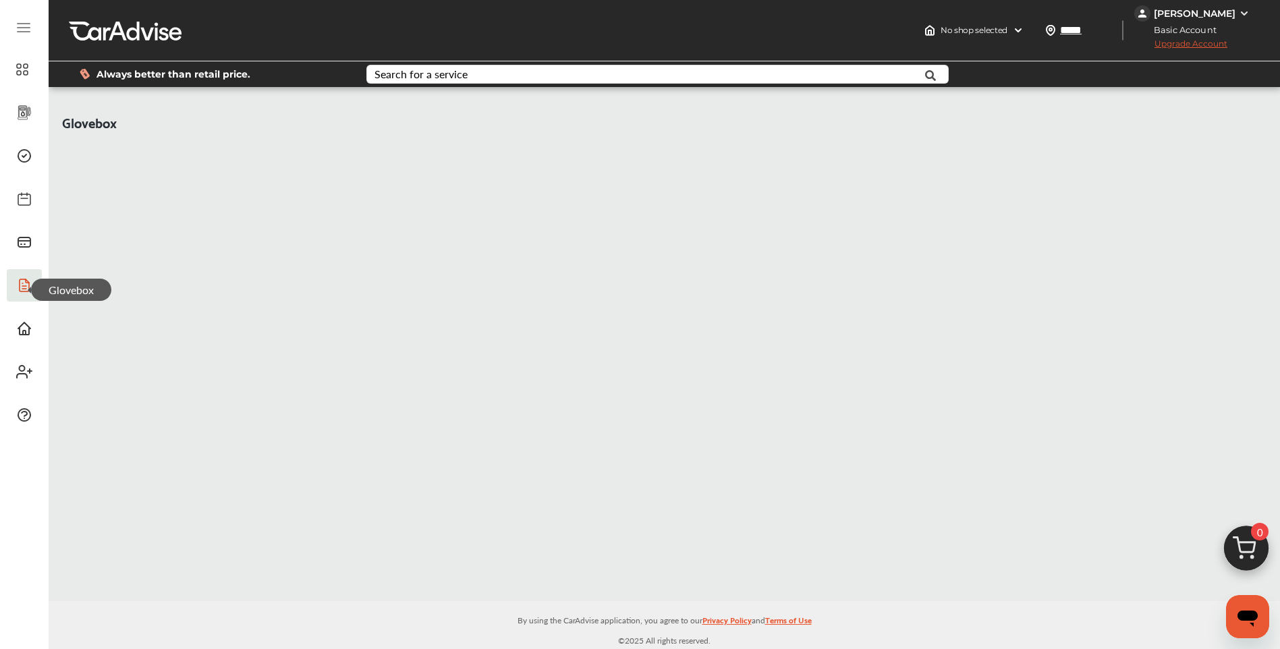
click at [1241, 9] on img at bounding box center [1244, 13] width 11 height 11
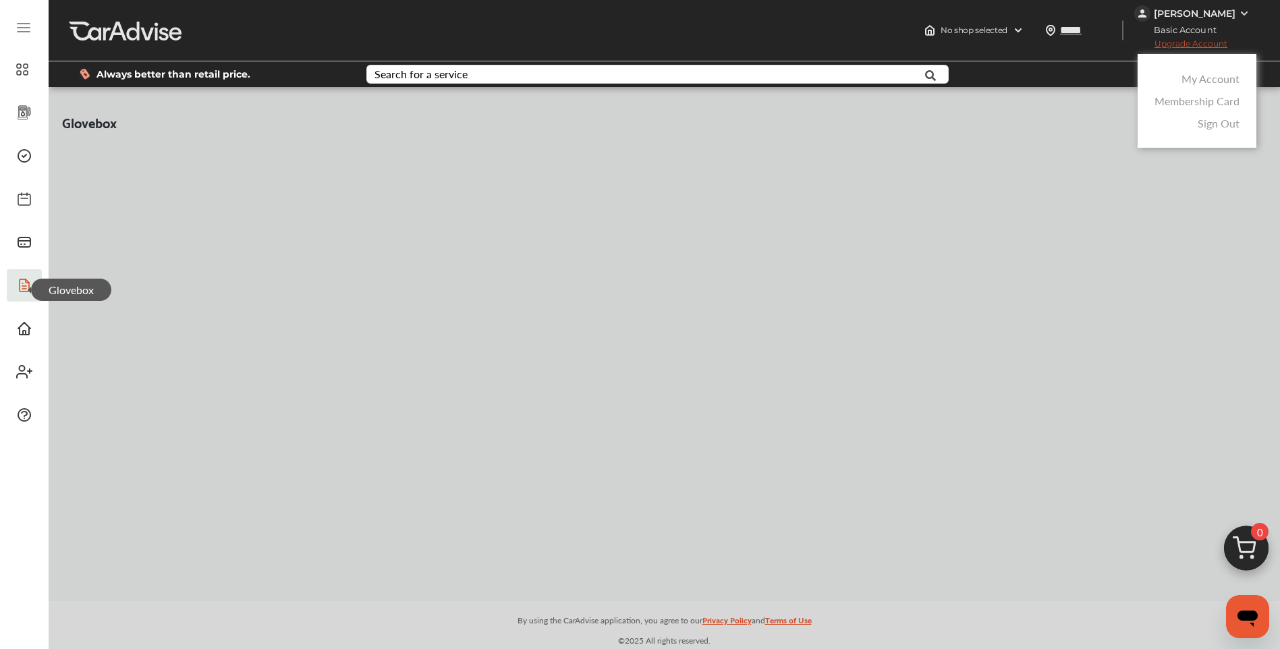
click at [1220, 128] on link "Sign Out" at bounding box center [1219, 123] width 42 height 16
